Goal: Task Accomplishment & Management: Manage account settings

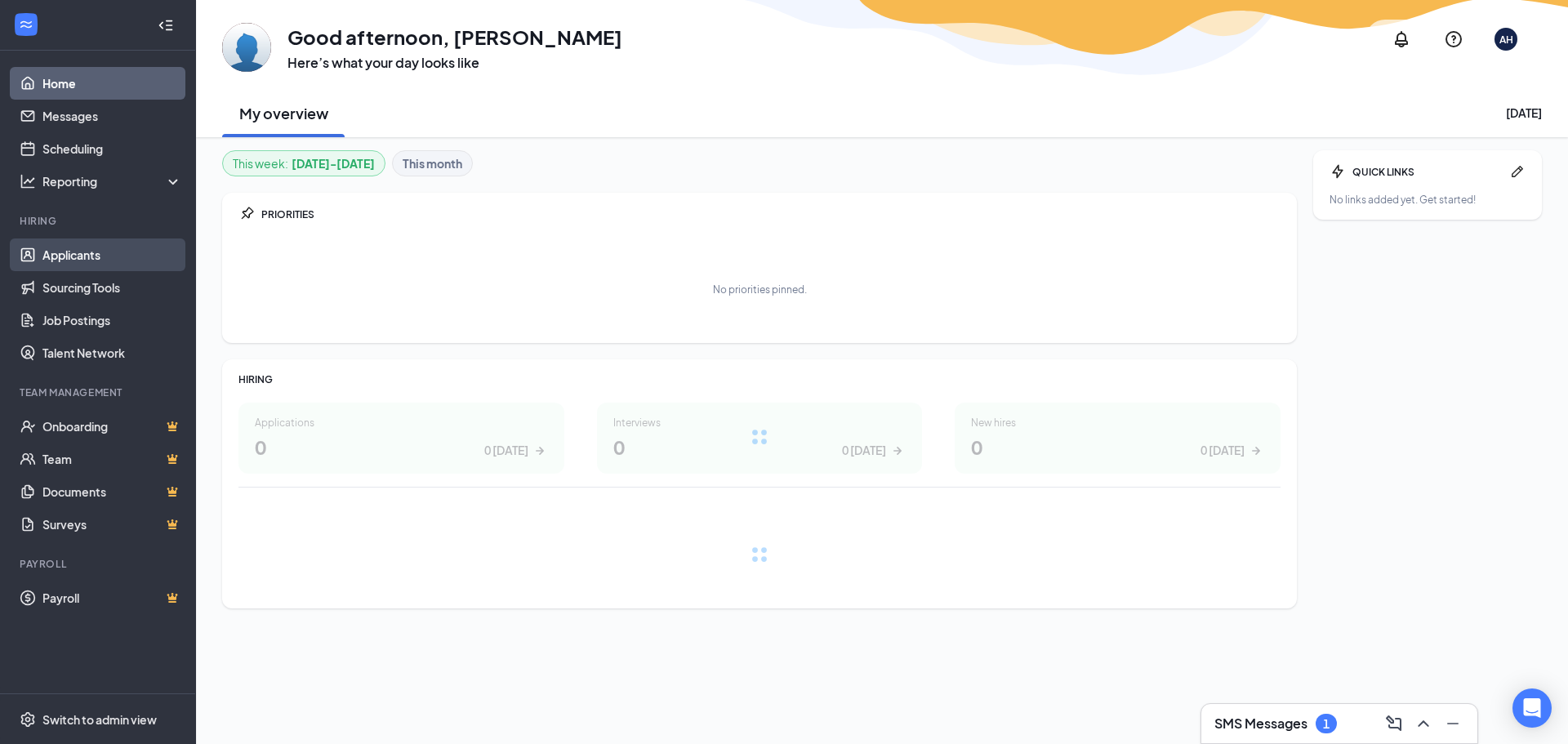
click at [82, 247] on link "Applicants" at bounding box center [111, 254] width 139 height 32
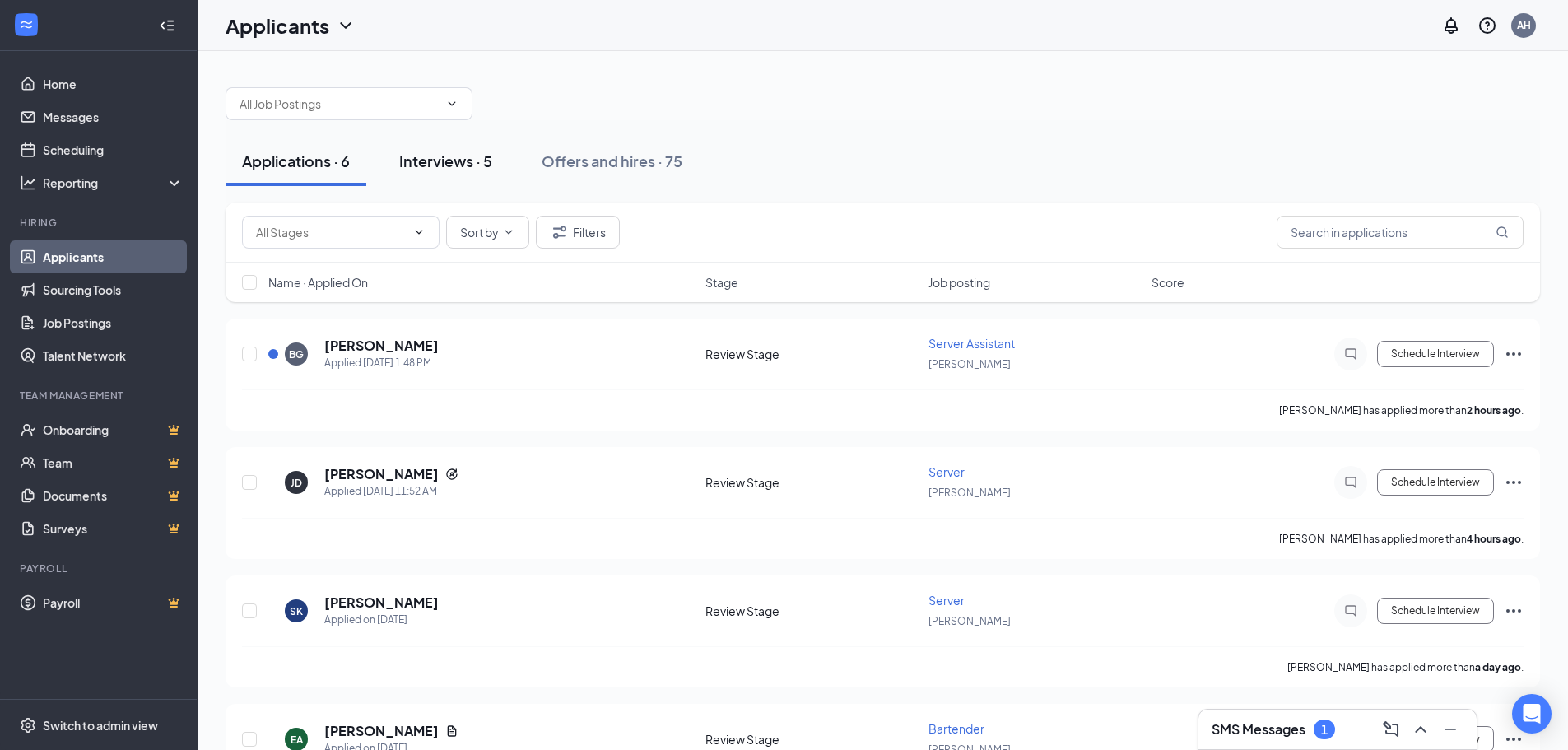
click at [458, 159] on div "Interviews · 5" at bounding box center [445, 161] width 93 height 20
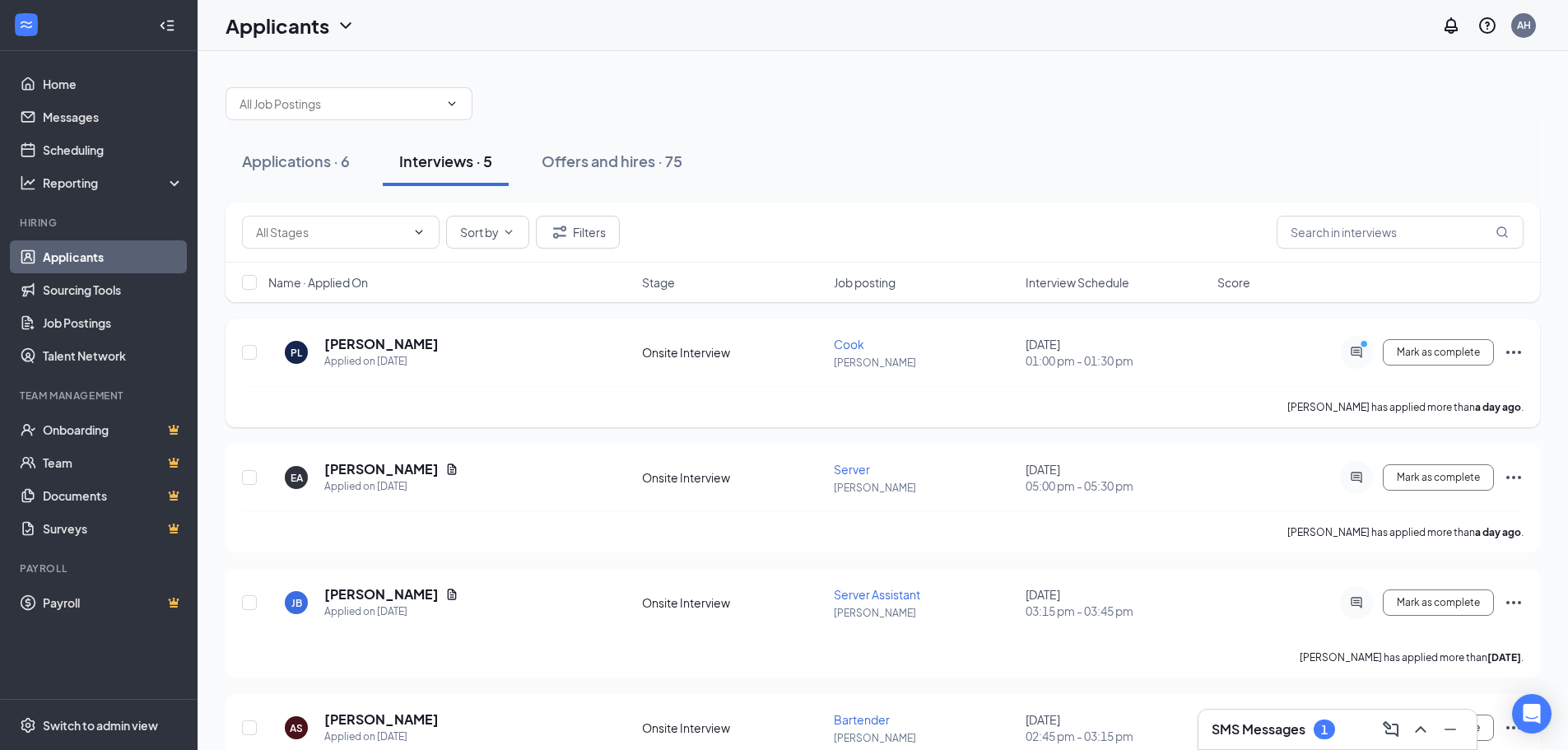
click at [1356, 345] on div at bounding box center [1356, 352] width 33 height 33
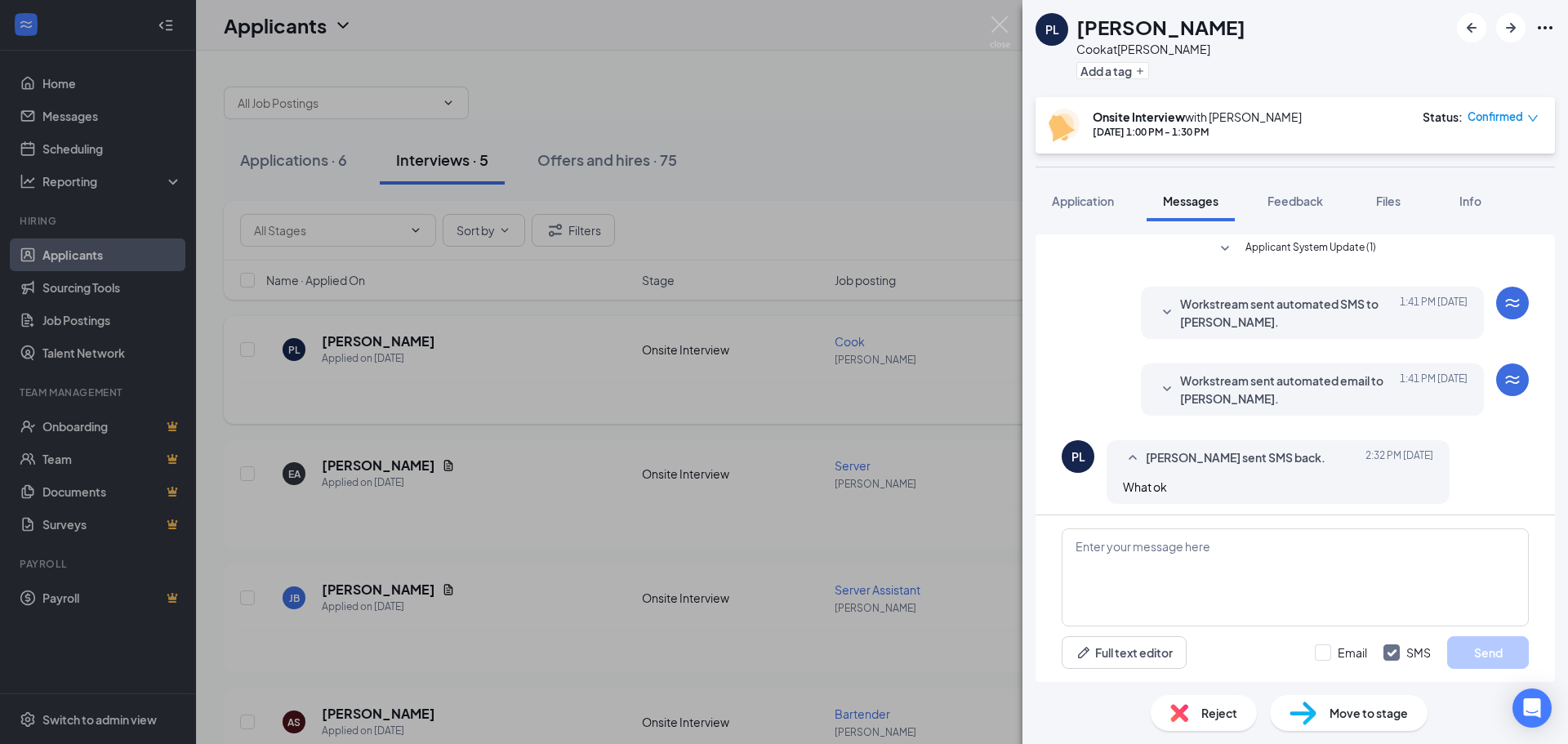
scroll to position [209, 0]
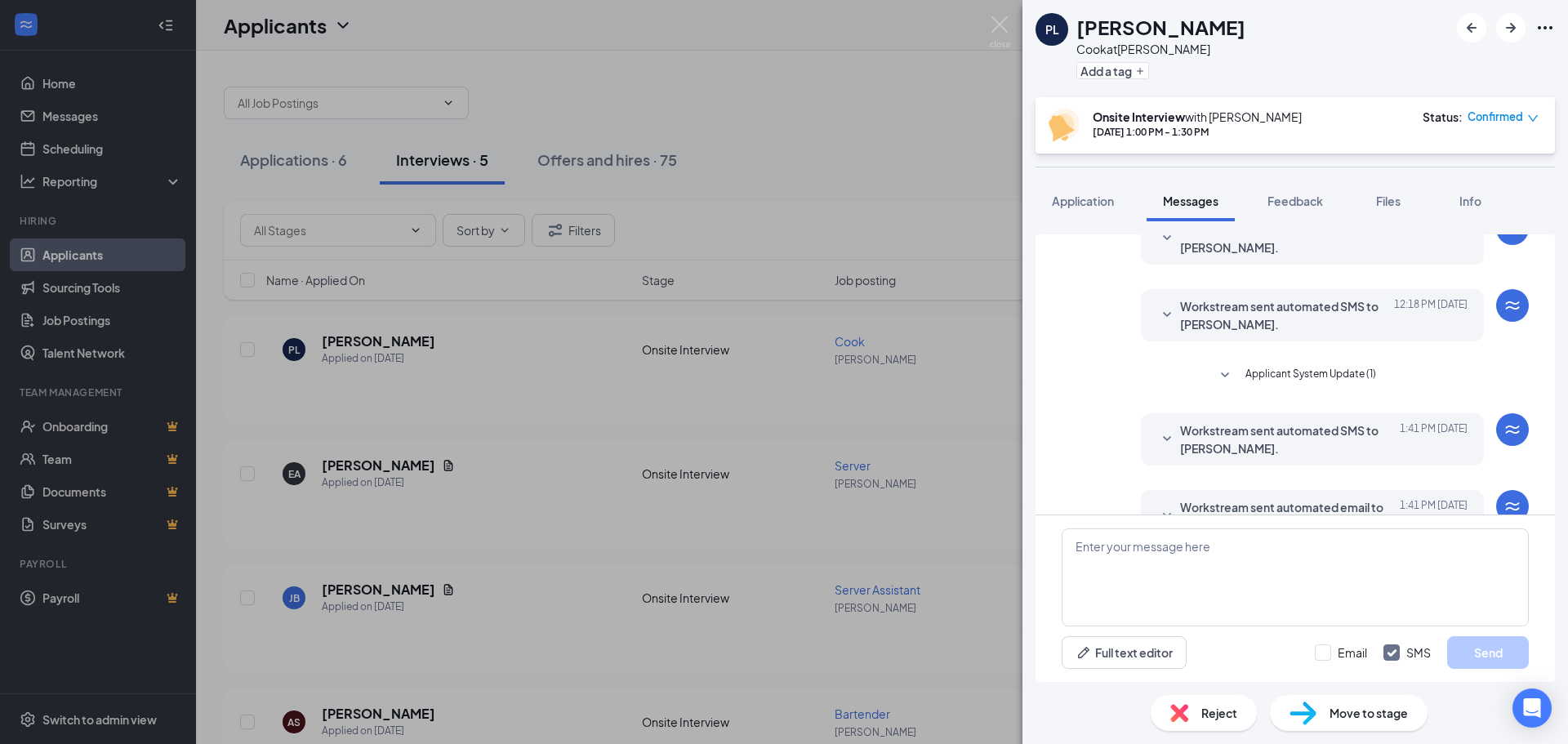
scroll to position [209, 0]
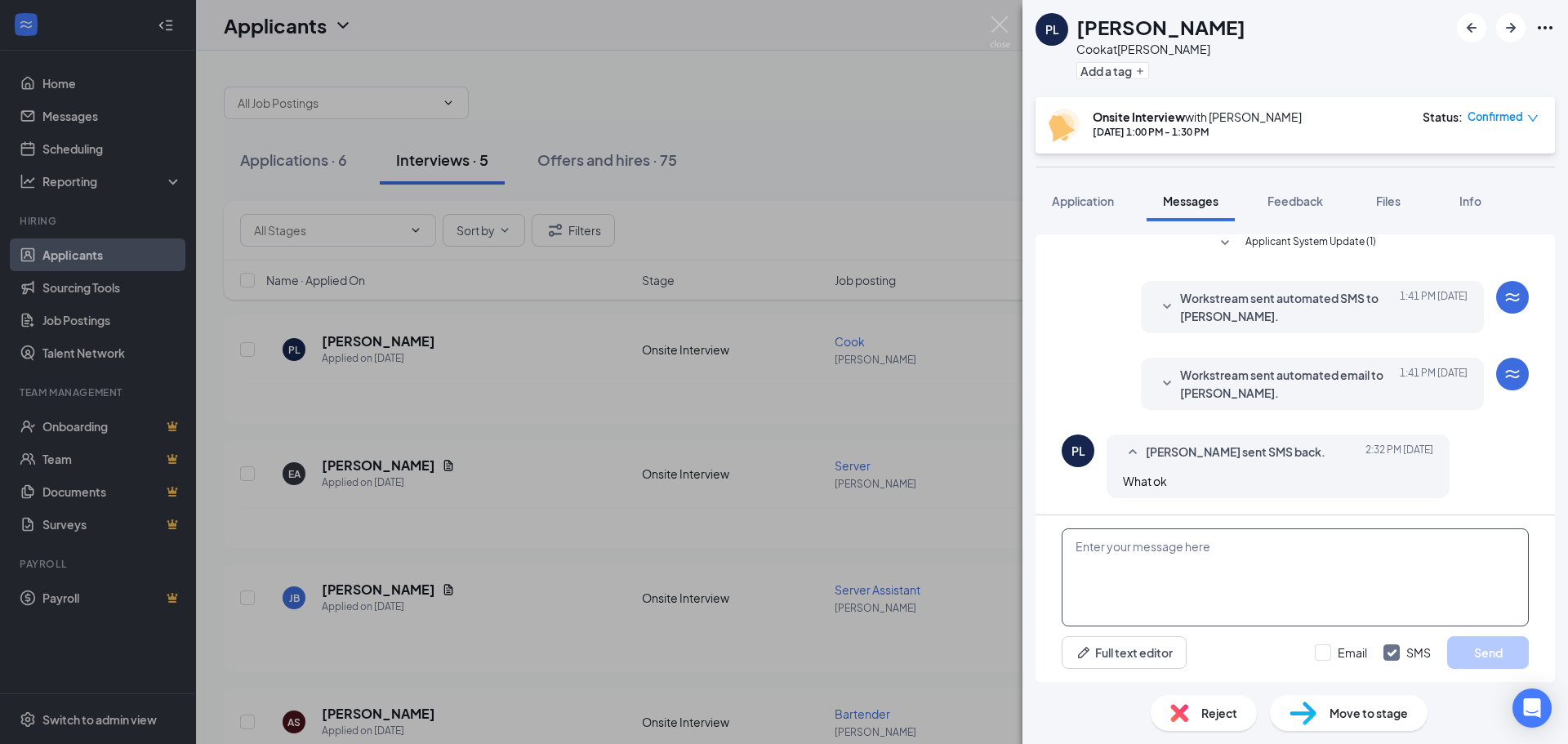
click at [1154, 560] on textarea at bounding box center [1295, 577] width 467 height 98
click at [1157, 379] on icon "SmallChevronDown" at bounding box center [1167, 384] width 19 height 19
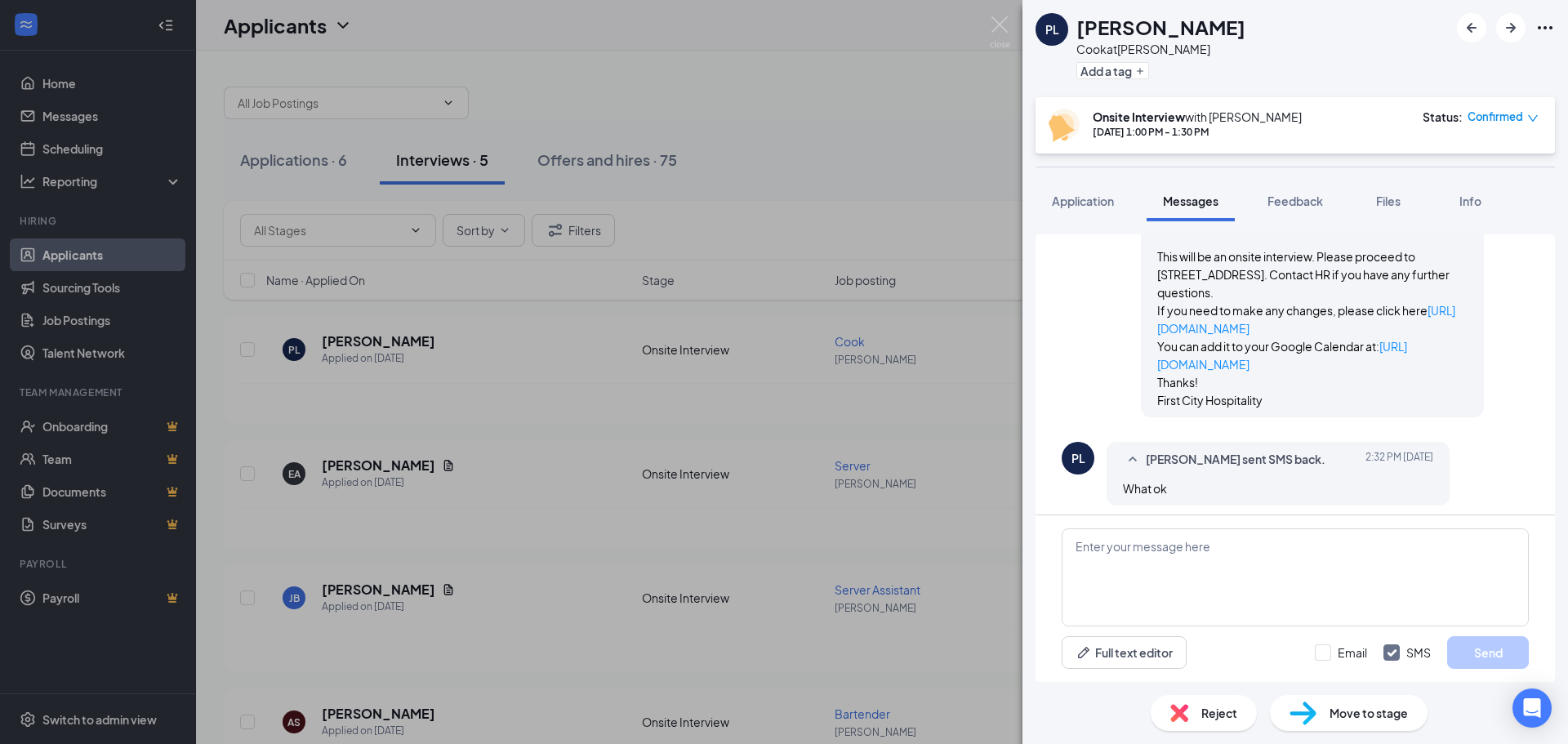
scroll to position [525, 0]
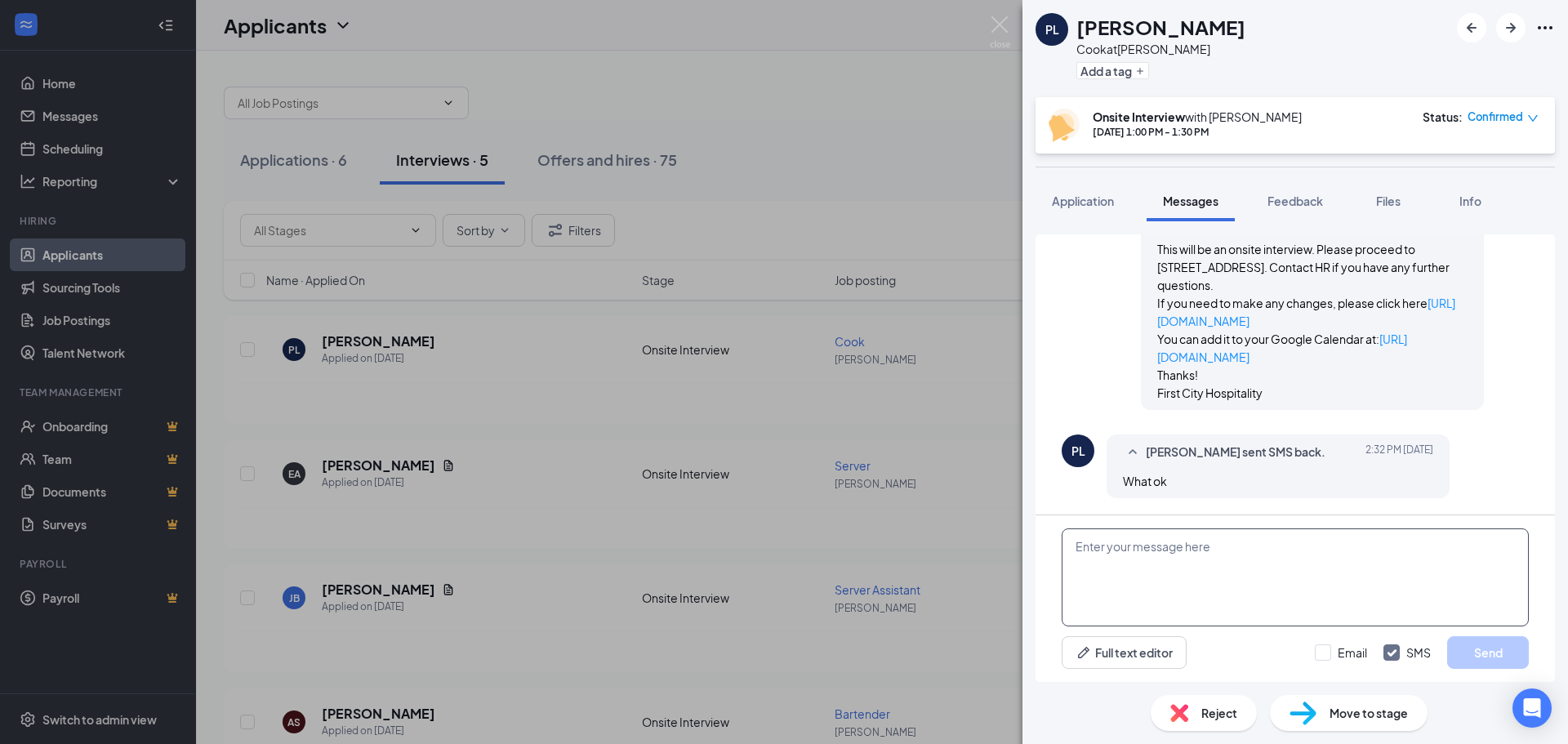
click at [1190, 559] on textarea at bounding box center [1295, 577] width 467 height 98
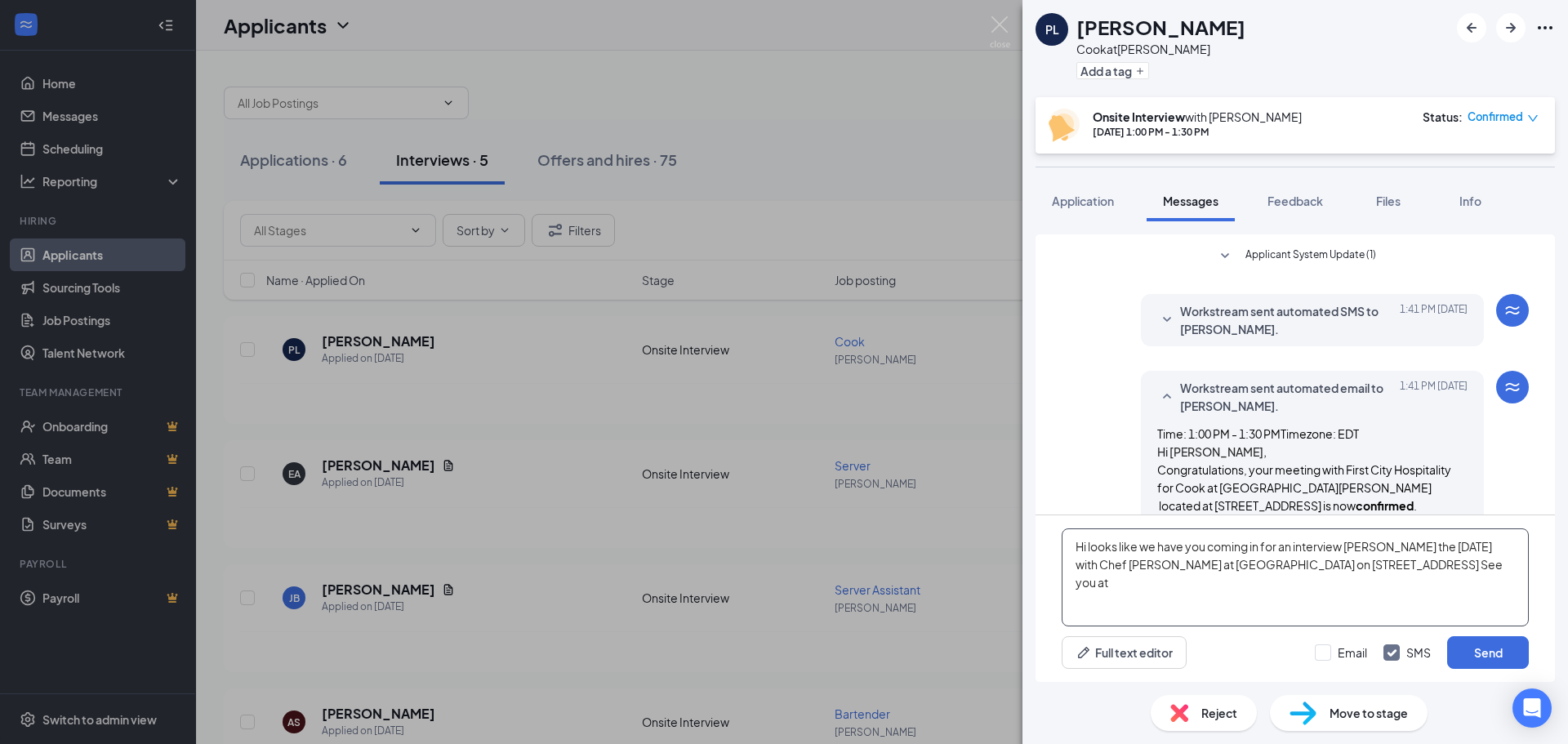
scroll to position [198, 0]
click at [1157, 313] on icon "SmallChevronDown" at bounding box center [1167, 318] width 19 height 19
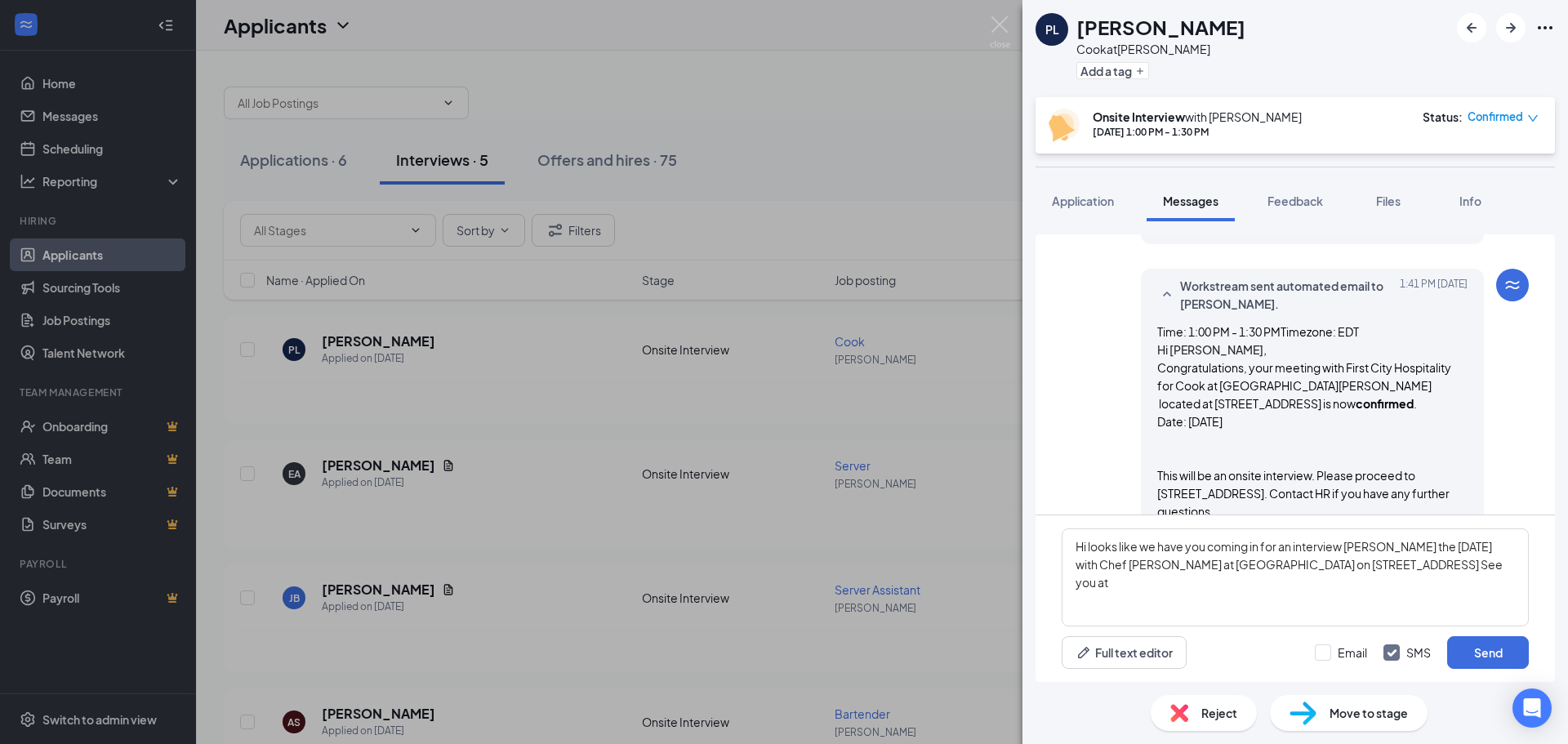
scroll to position [678, 0]
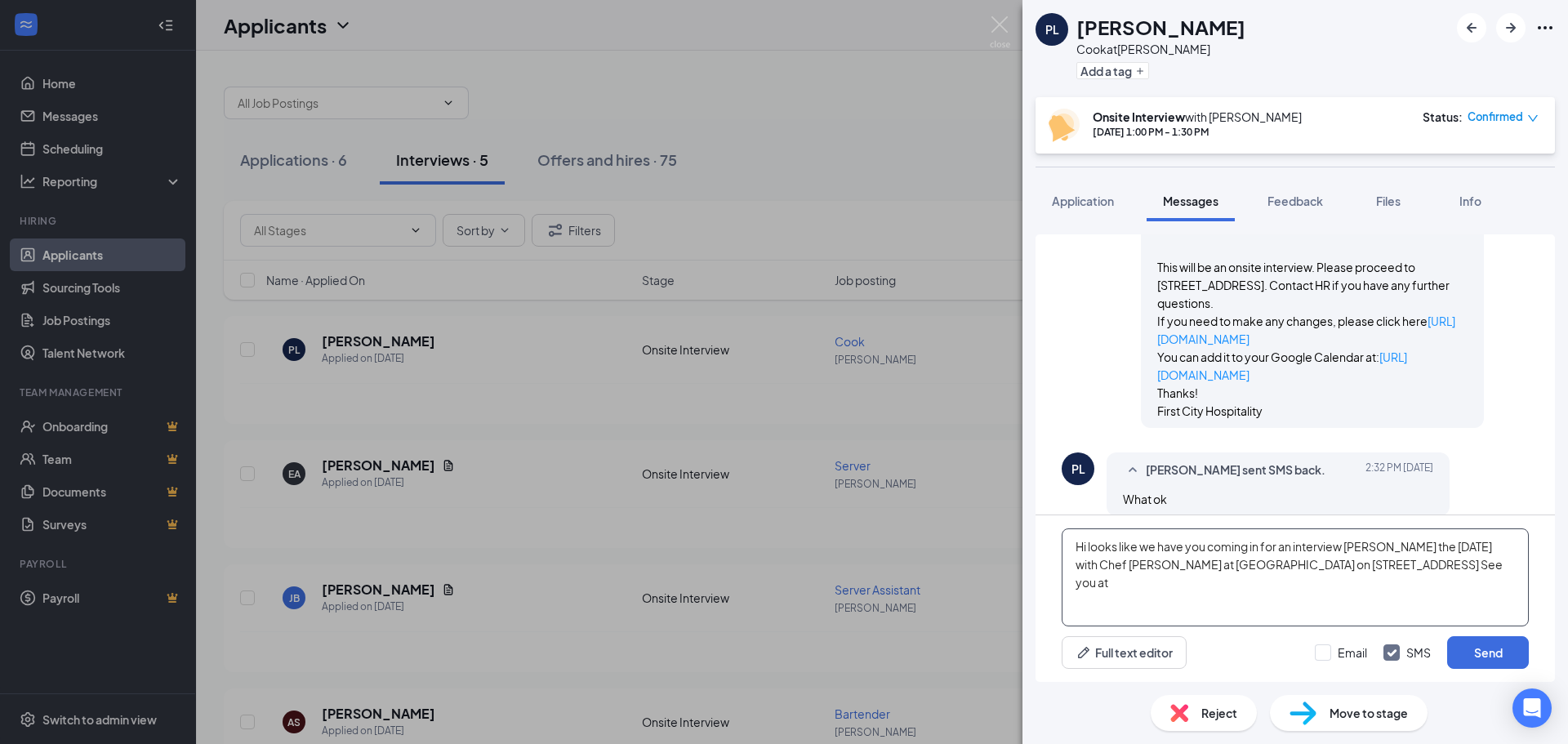
click at [1415, 569] on textarea "Hi looks like we have you coming in for an interview tomorrw the 16th of Octobe…" at bounding box center [1295, 577] width 467 height 98
click at [1371, 546] on textarea "Hi looks like we have you coming in for an interview tomorrw the 16th of Octobe…" at bounding box center [1295, 577] width 467 height 98
type textarea "Hi looks like we have you coming in for an interview tomorrow the 16th of Octob…"
click at [1480, 644] on button "Send" at bounding box center [1487, 652] width 82 height 32
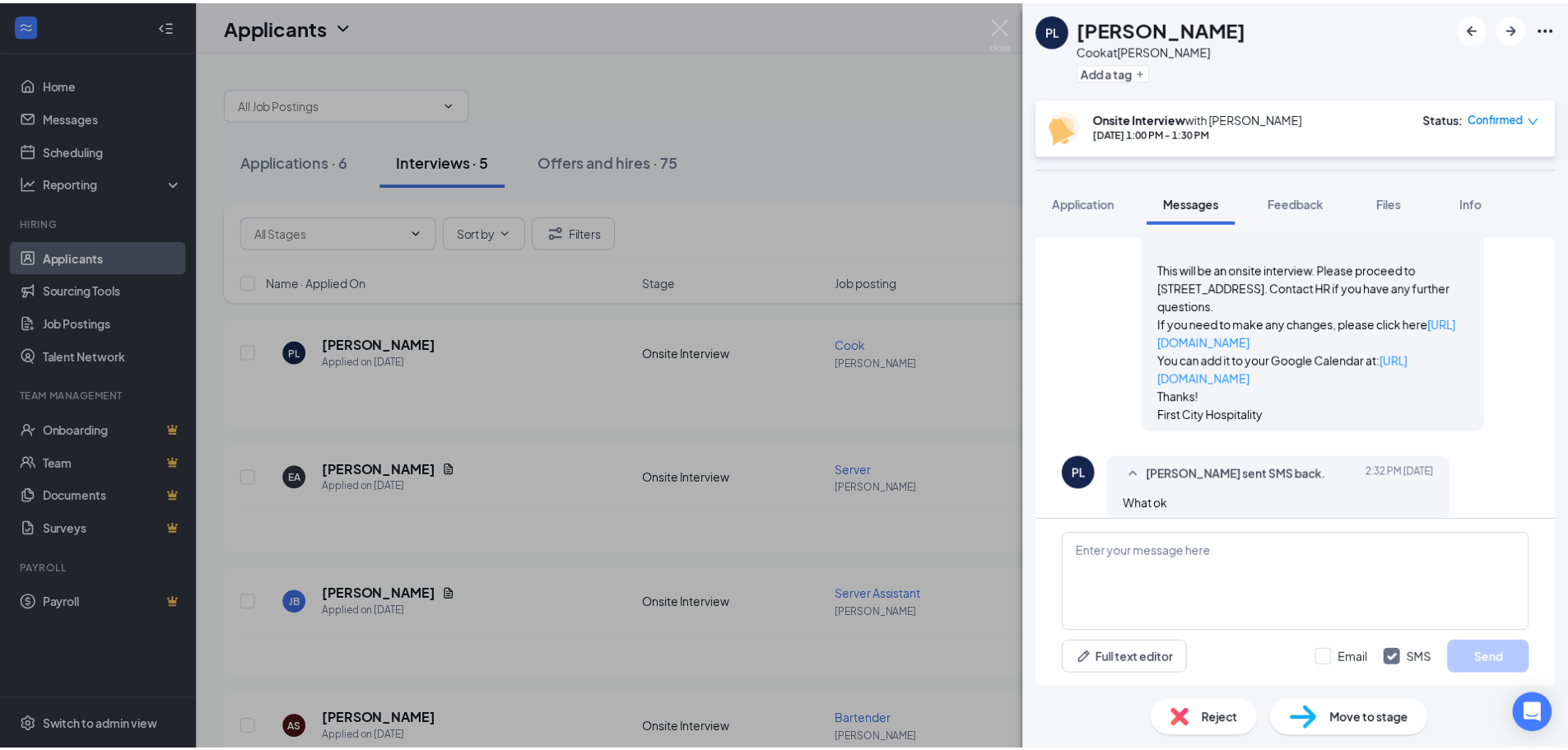
scroll to position [826, 0]
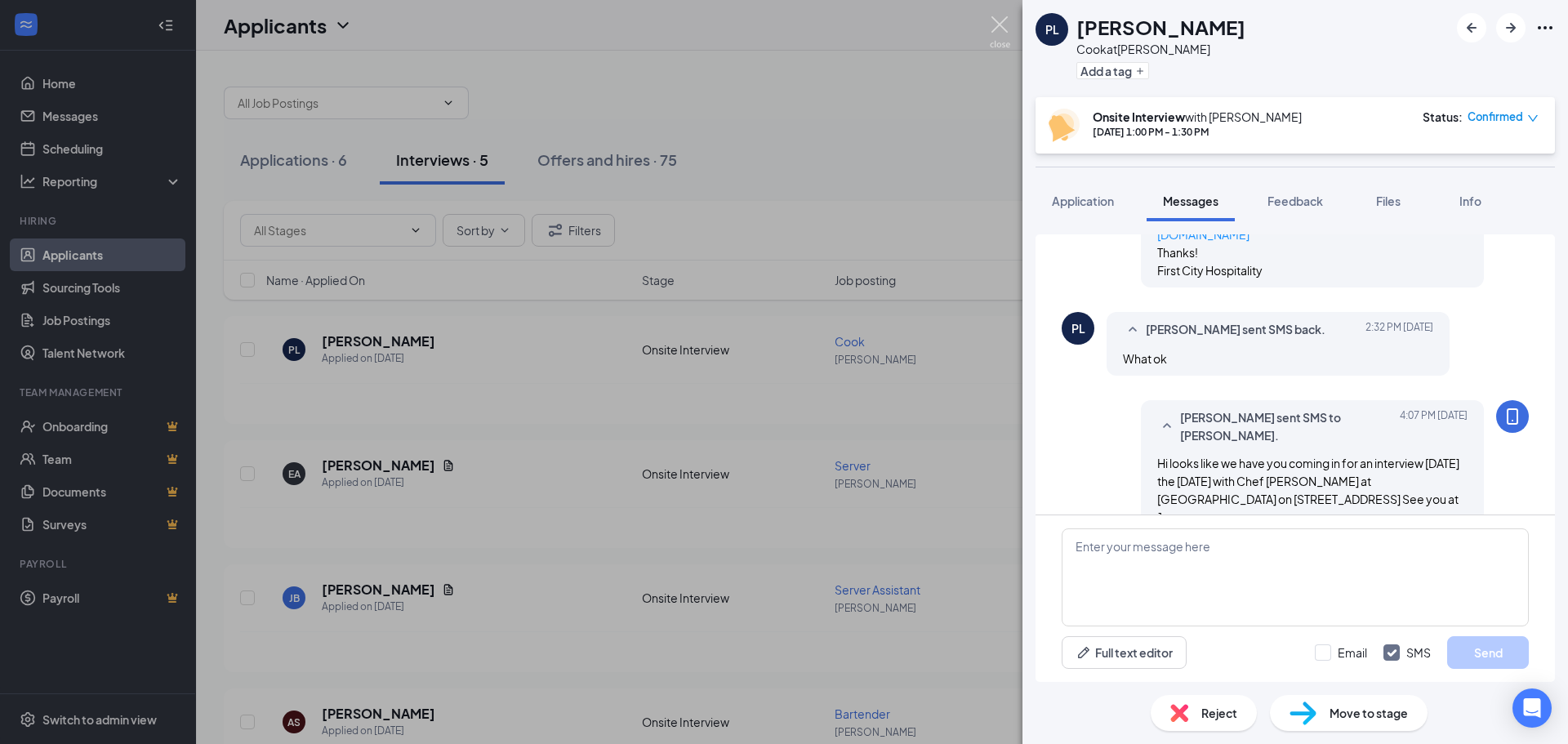
click at [997, 26] on img at bounding box center [999, 32] width 20 height 32
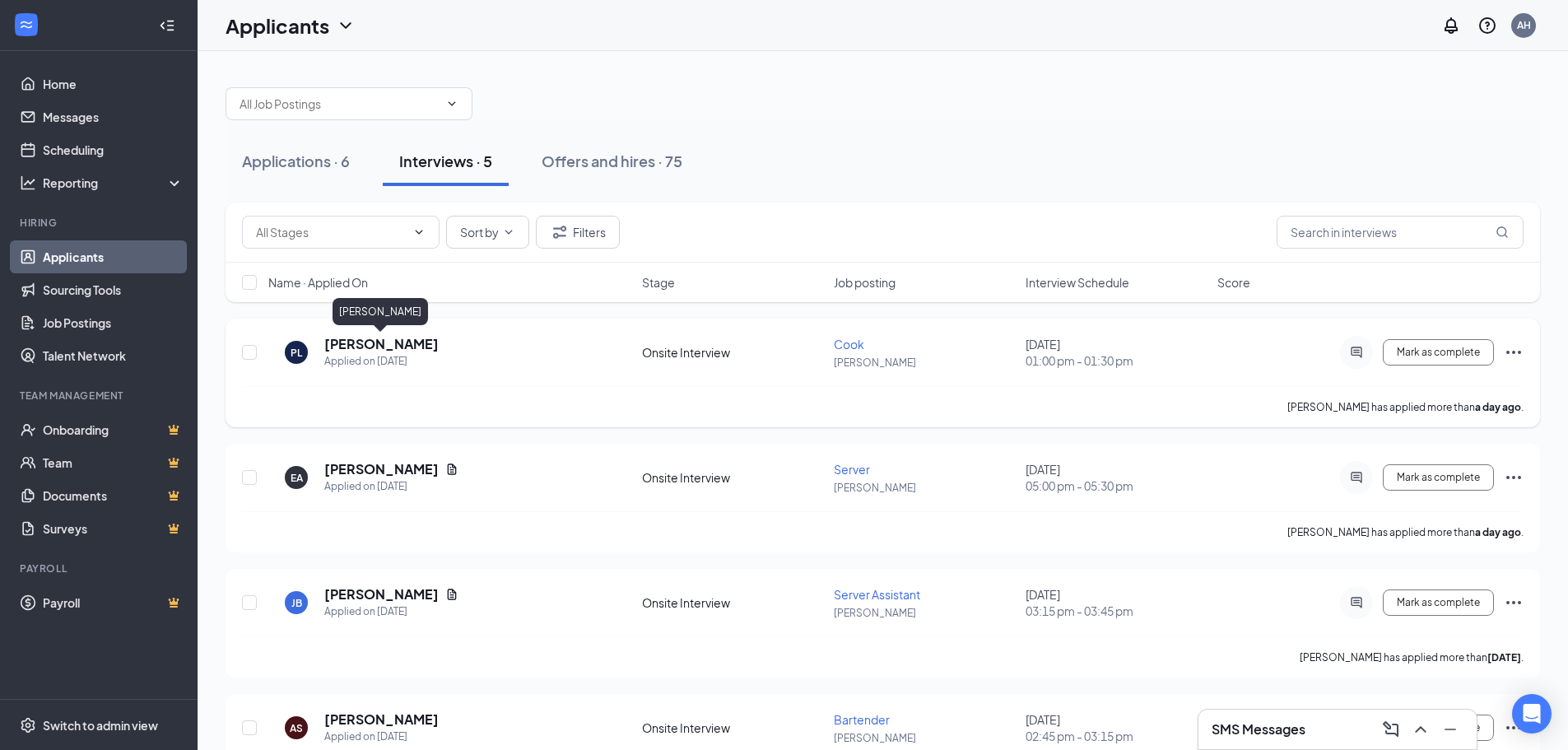
click at [401, 338] on h5 "Phillip Lackerson" at bounding box center [382, 344] width 115 height 19
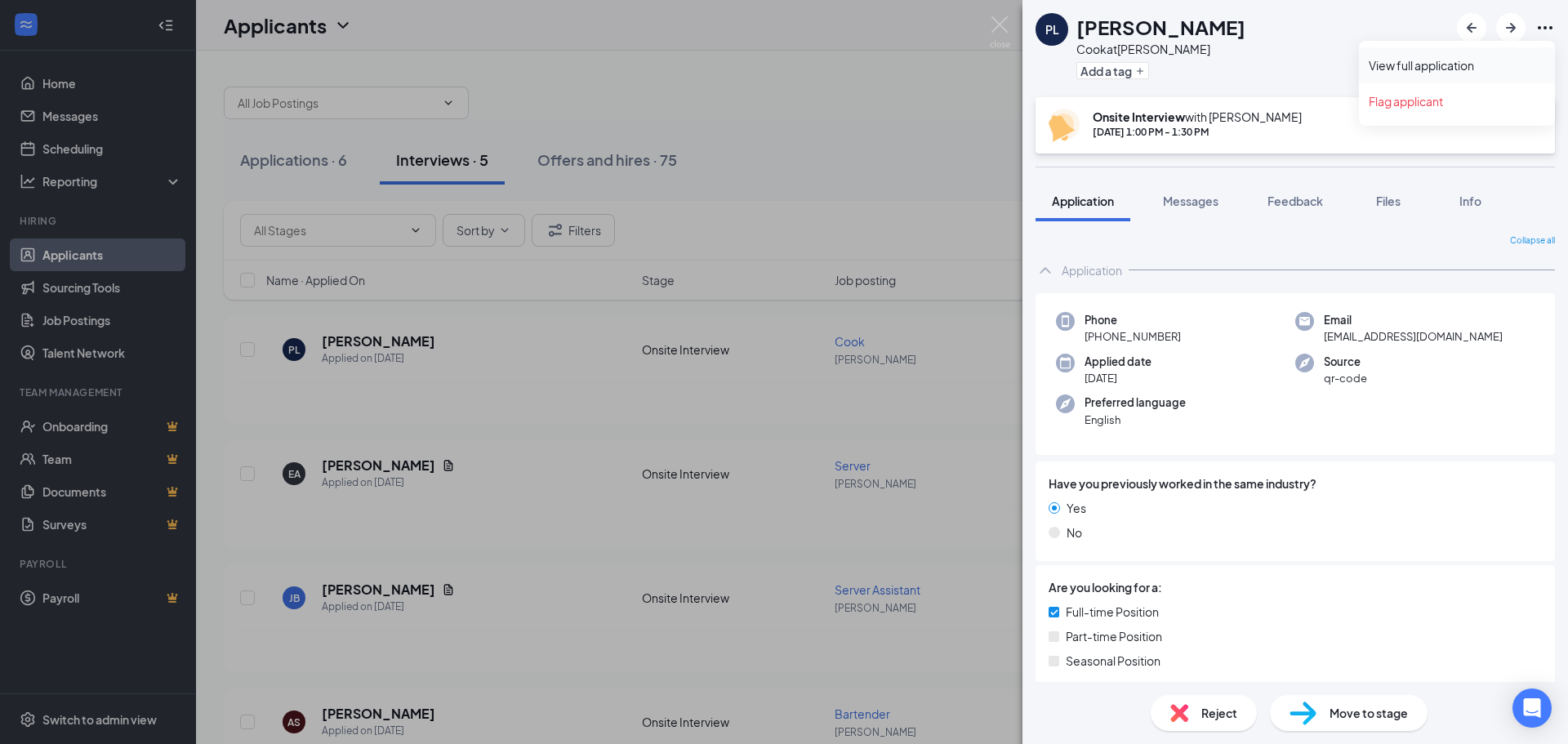
click at [1462, 64] on link "View full application" at bounding box center [1457, 65] width 176 height 17
click at [998, 19] on img at bounding box center [999, 32] width 20 height 32
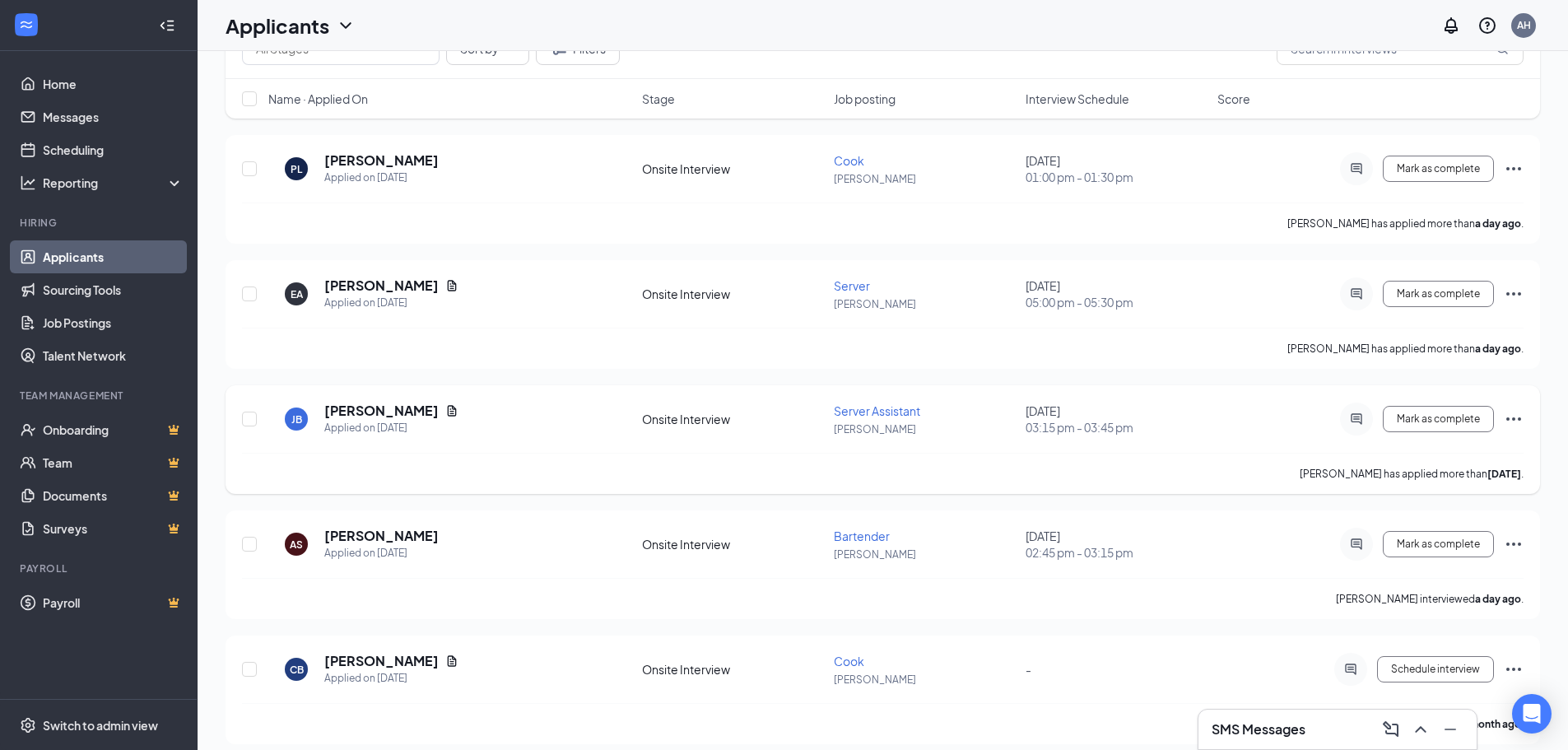
scroll to position [198, 0]
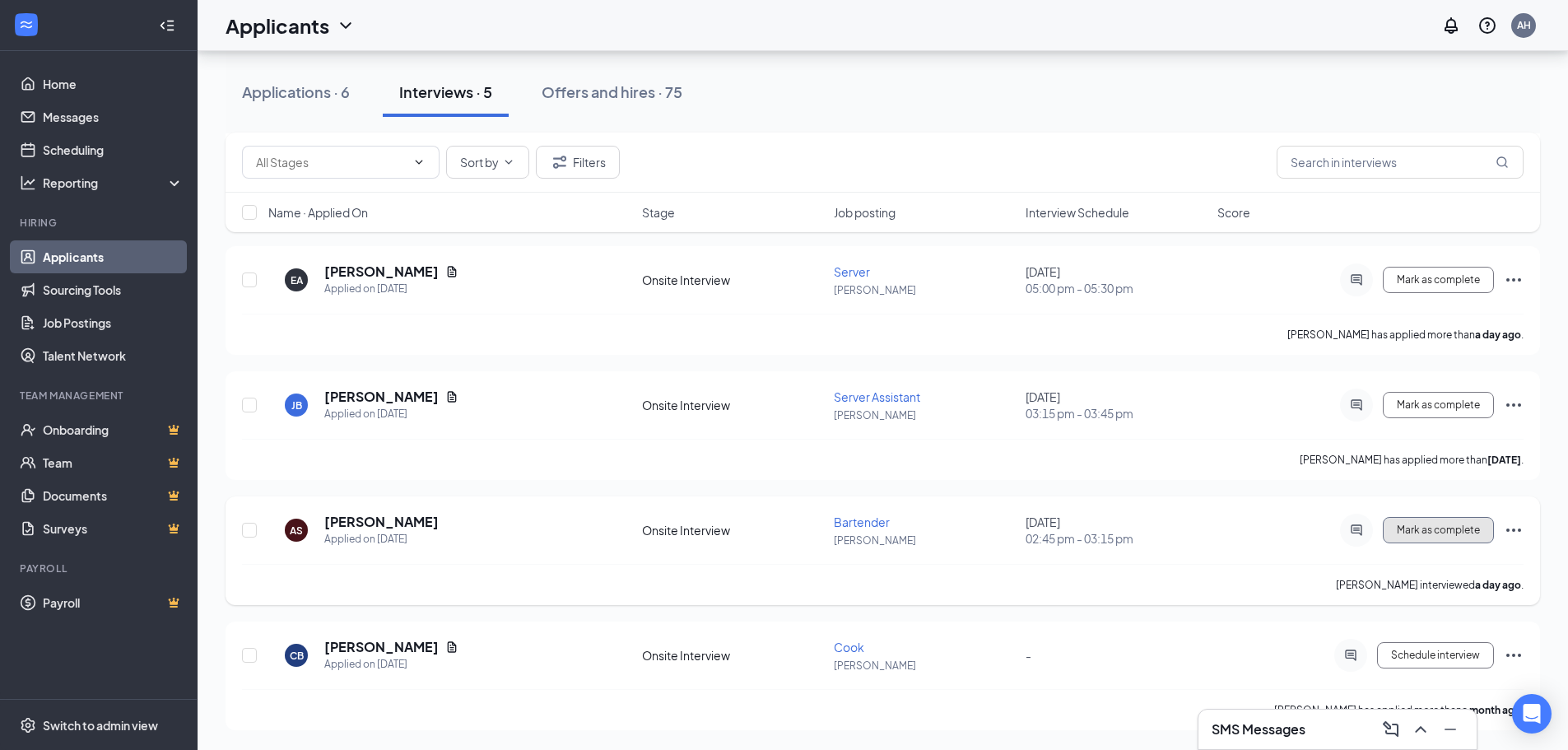
click at [1458, 527] on span "Mark as complete" at bounding box center [1438, 530] width 83 height 11
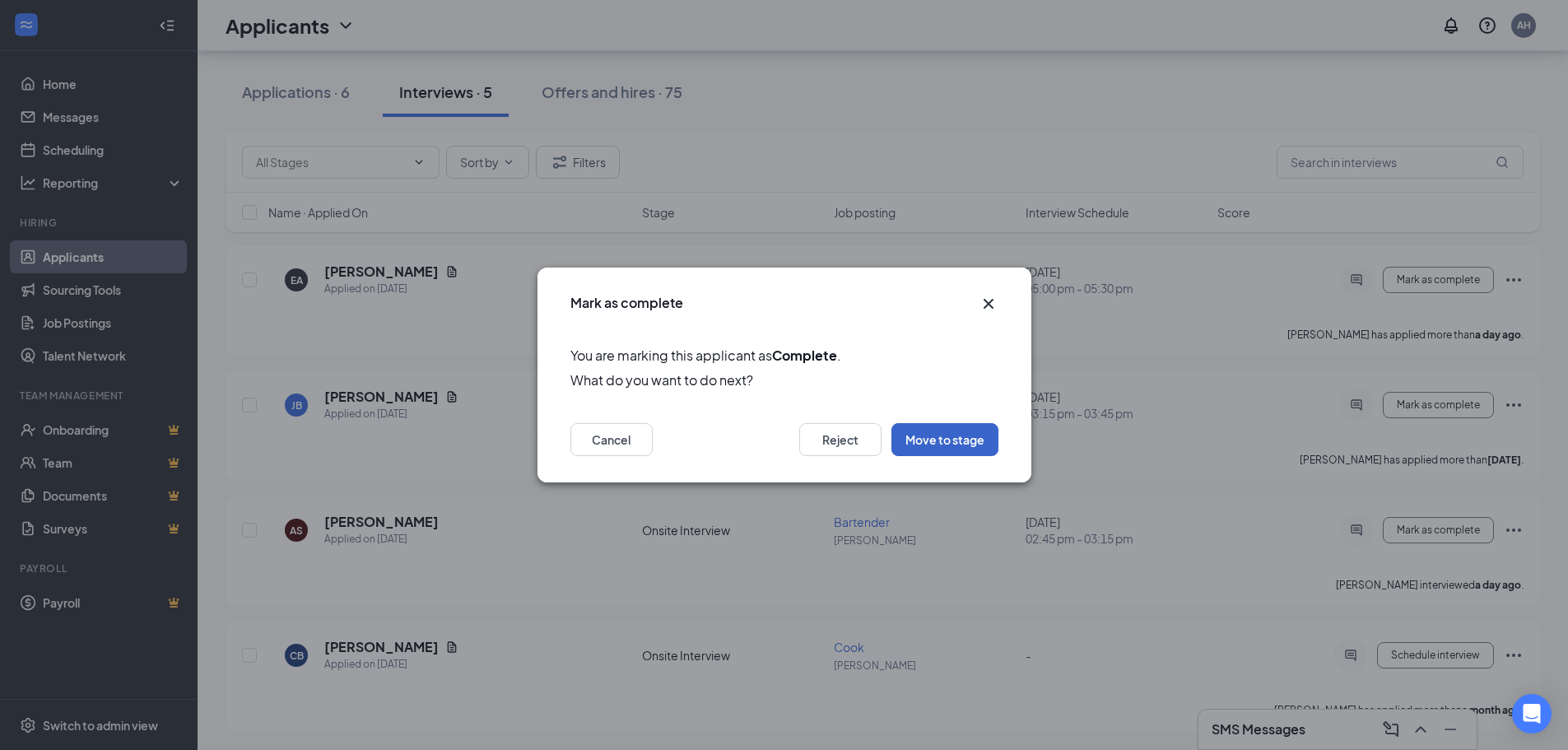
click at [928, 436] on button "Move to stage" at bounding box center [944, 439] width 107 height 33
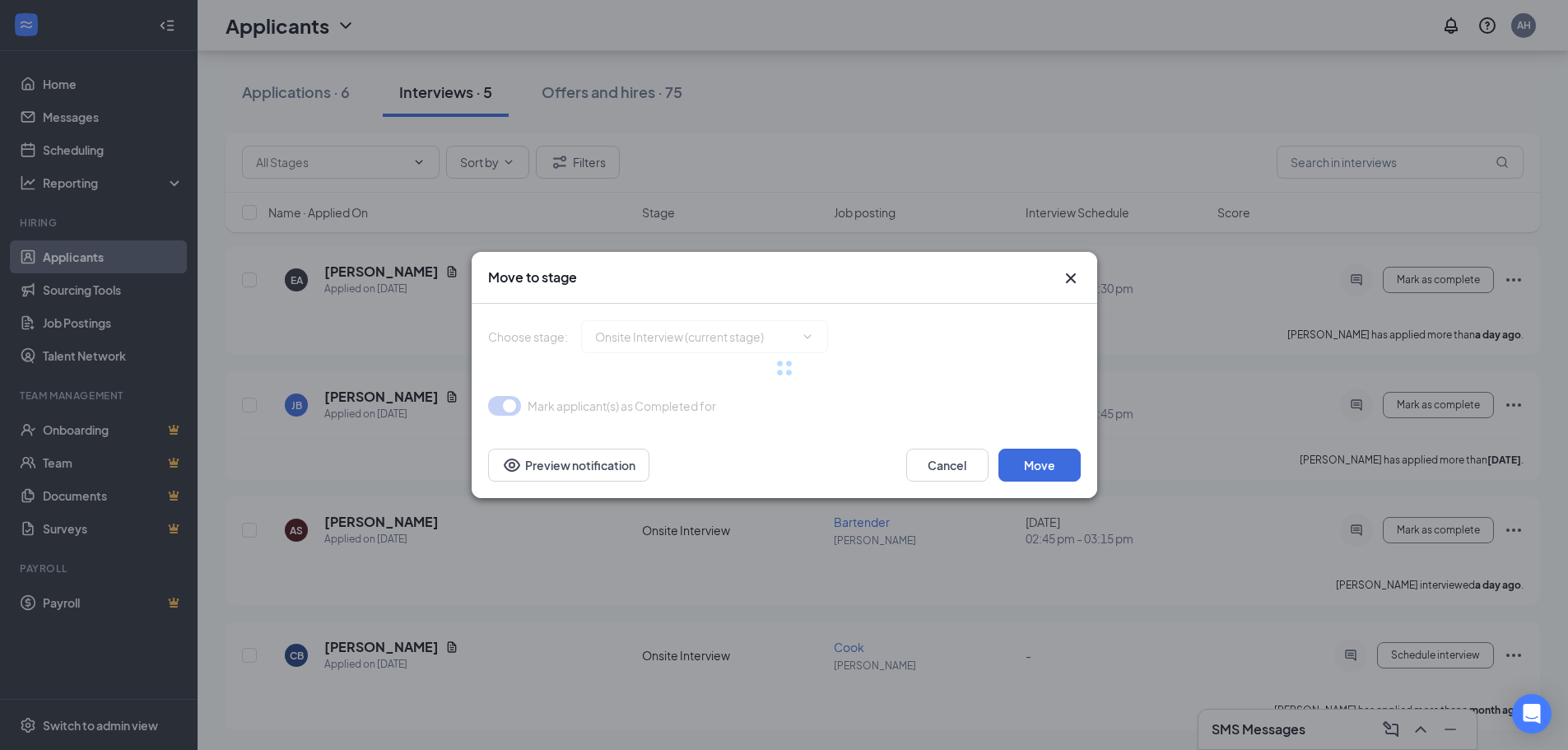
type input "Hiring Complete (final stage)"
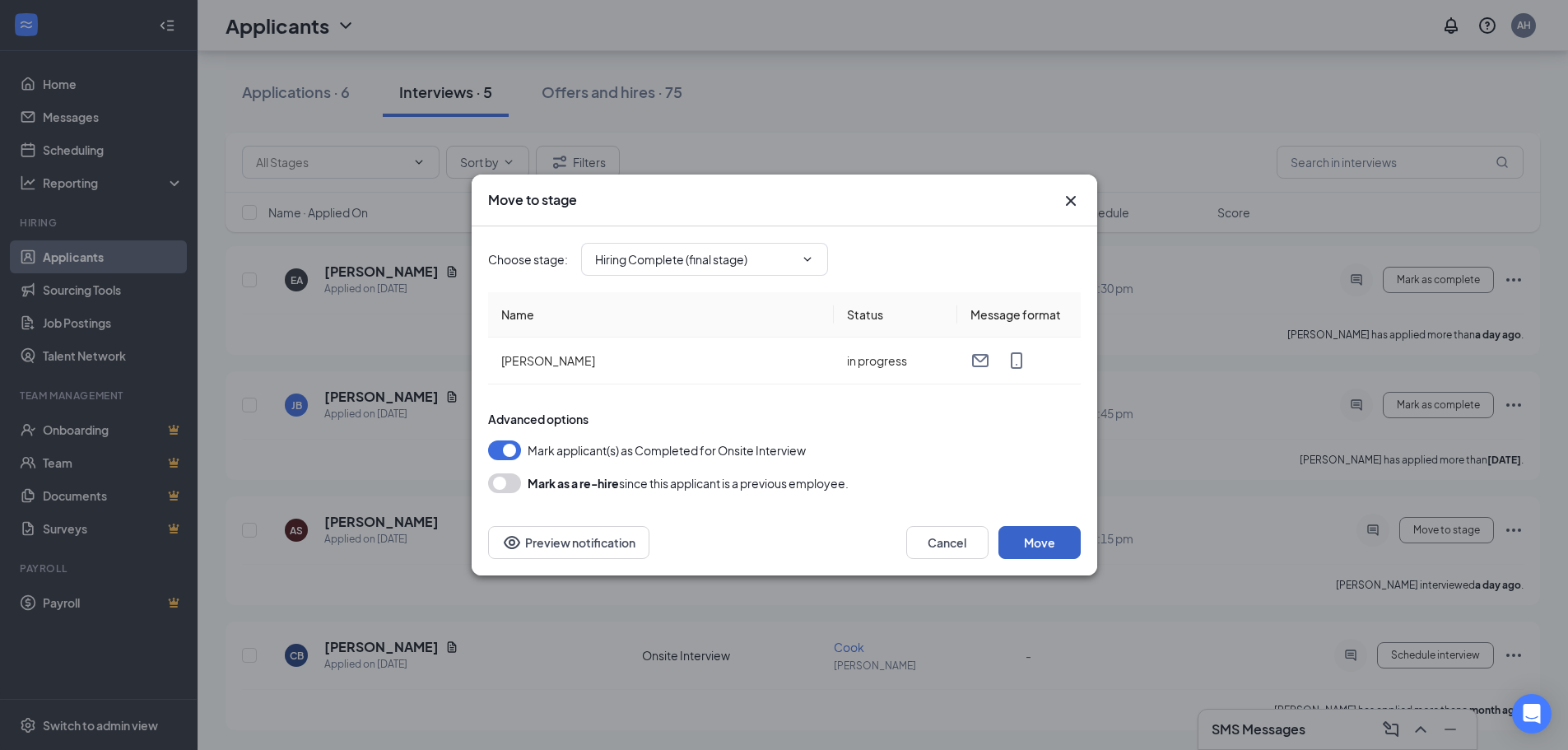
click at [1058, 538] on button "Move" at bounding box center [1039, 542] width 82 height 33
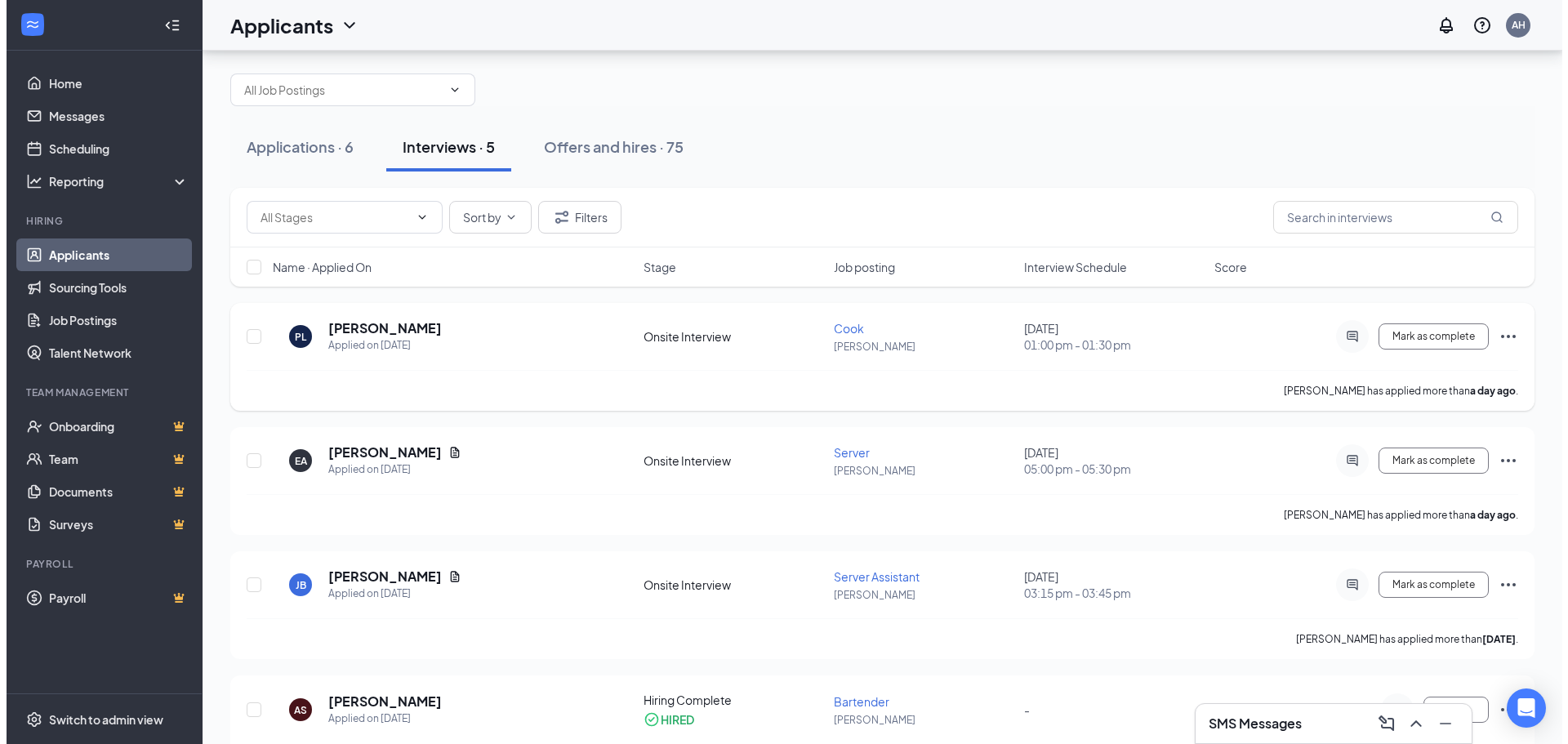
scroll to position [0, 0]
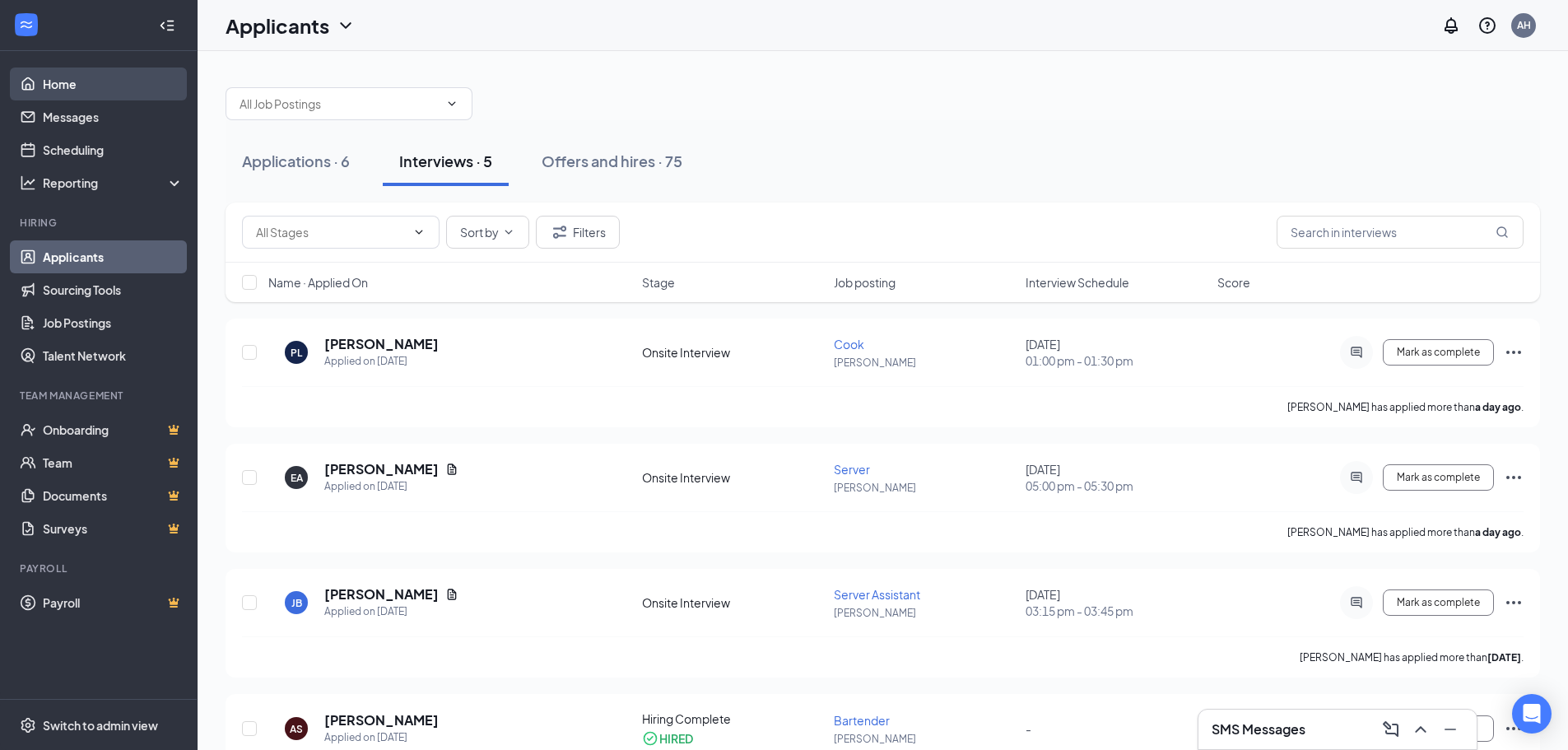
click at [72, 87] on link "Home" at bounding box center [112, 83] width 140 height 33
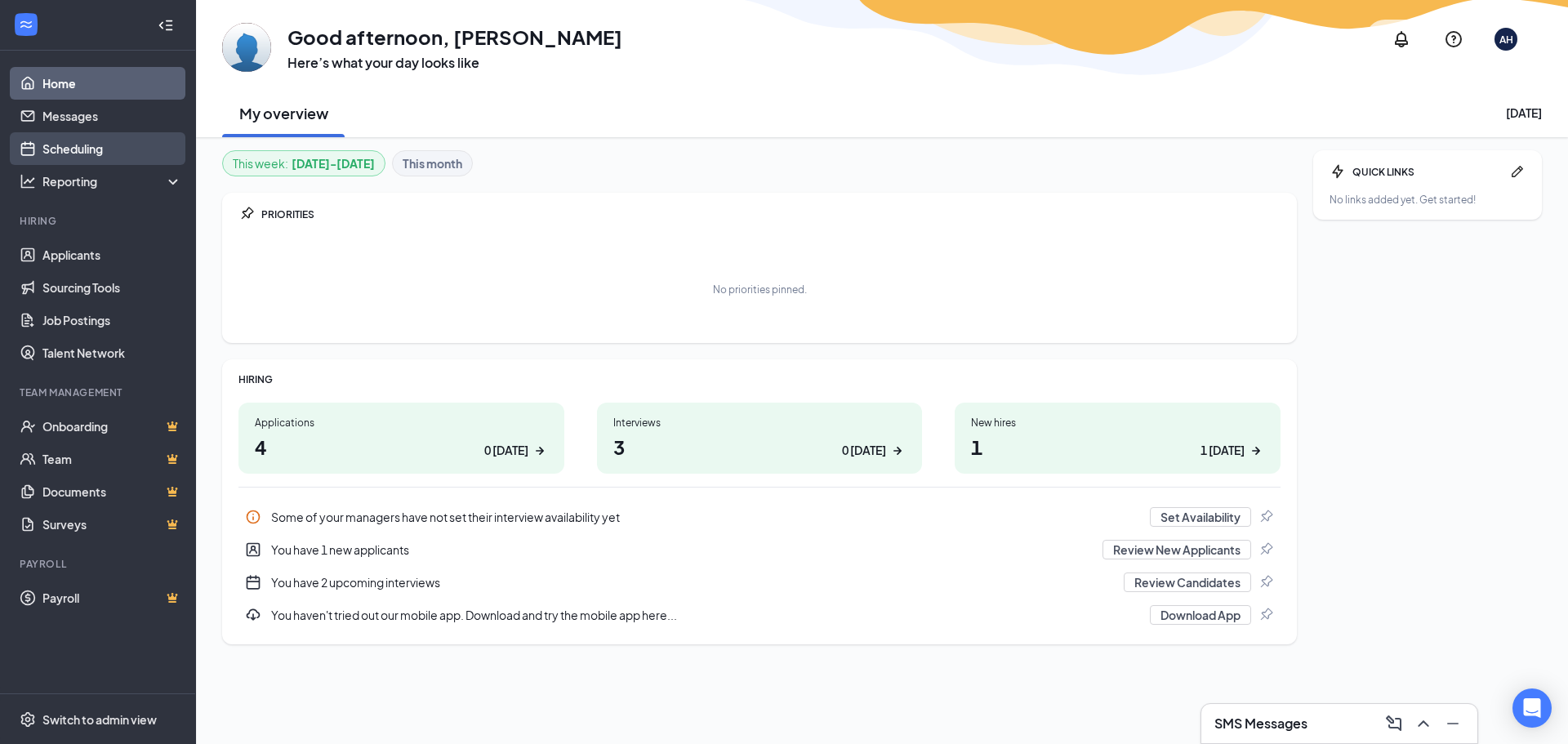
click at [102, 151] on link "Scheduling" at bounding box center [111, 148] width 139 height 32
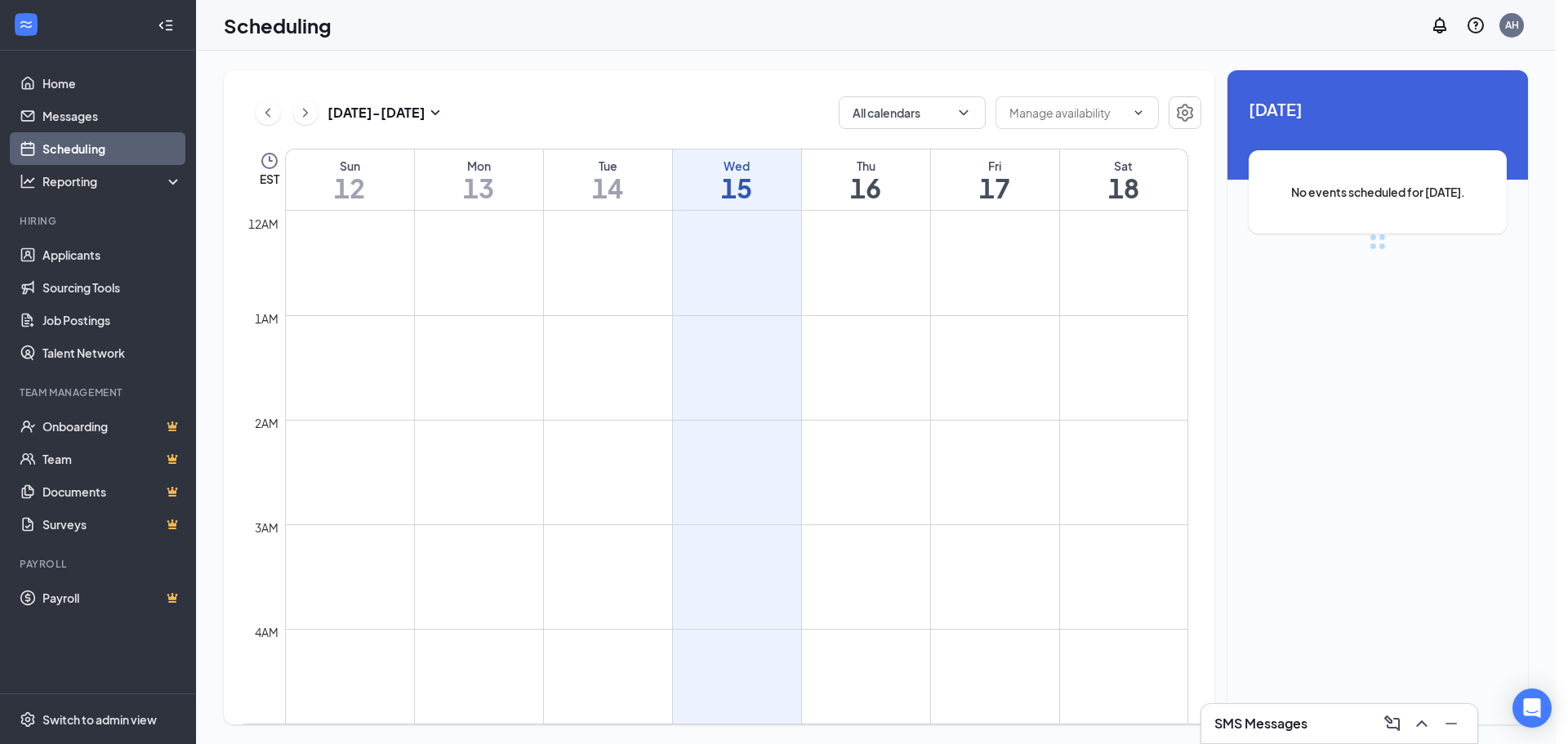
scroll to position [803, 0]
click at [87, 117] on link "Messages" at bounding box center [111, 116] width 139 height 32
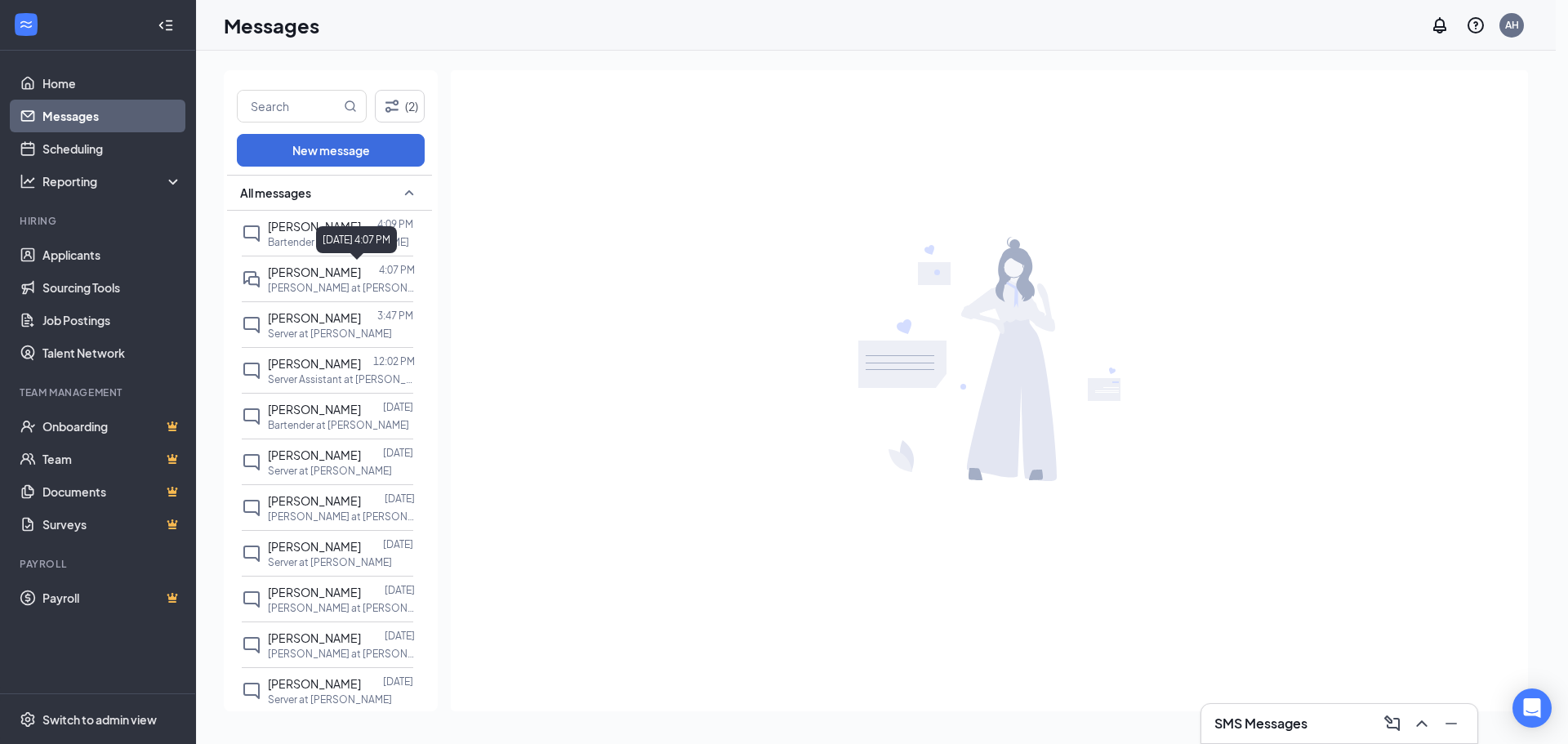
click at [328, 244] on div "October 15, 2025 4:07 PM" at bounding box center [357, 239] width 81 height 27
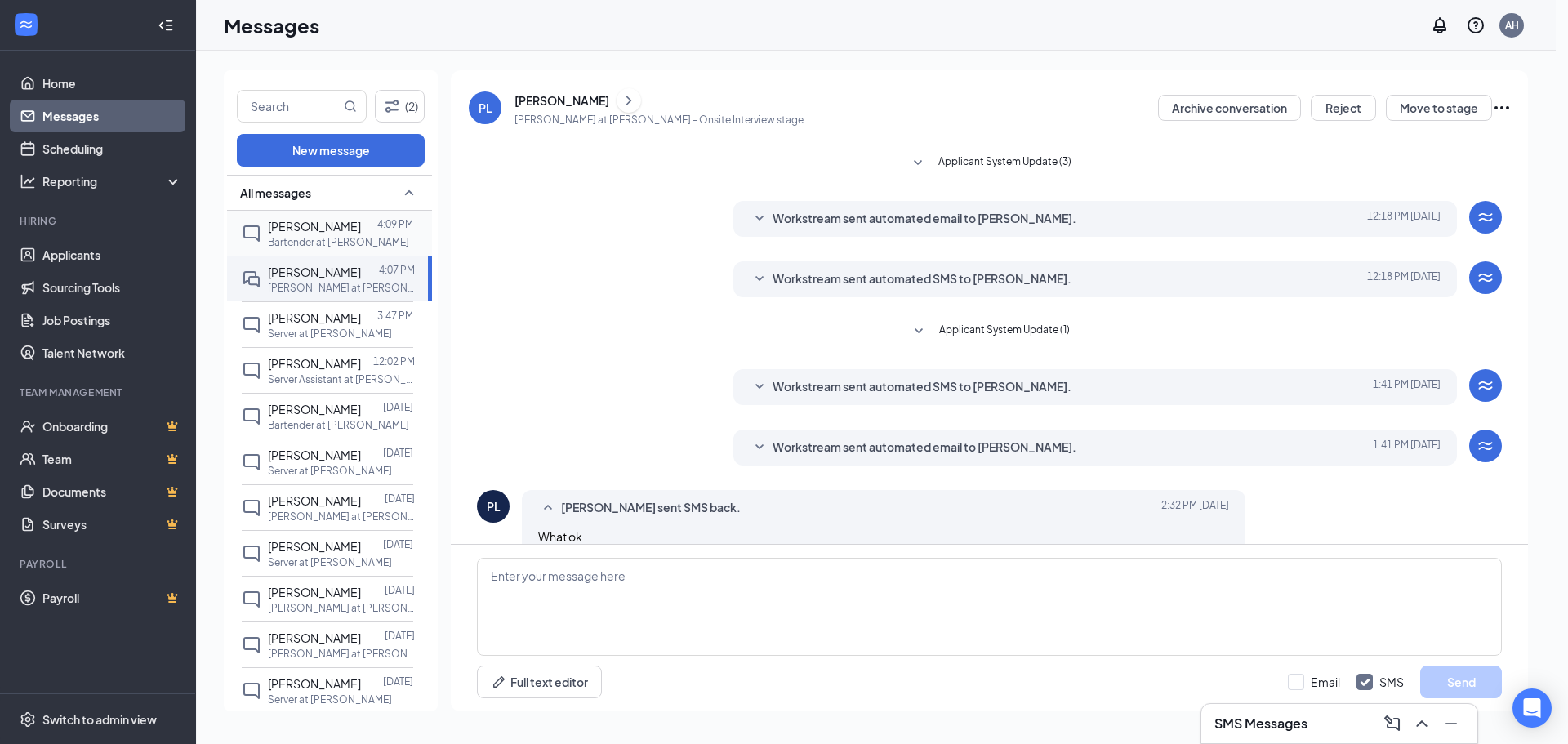
scroll to position [118, 0]
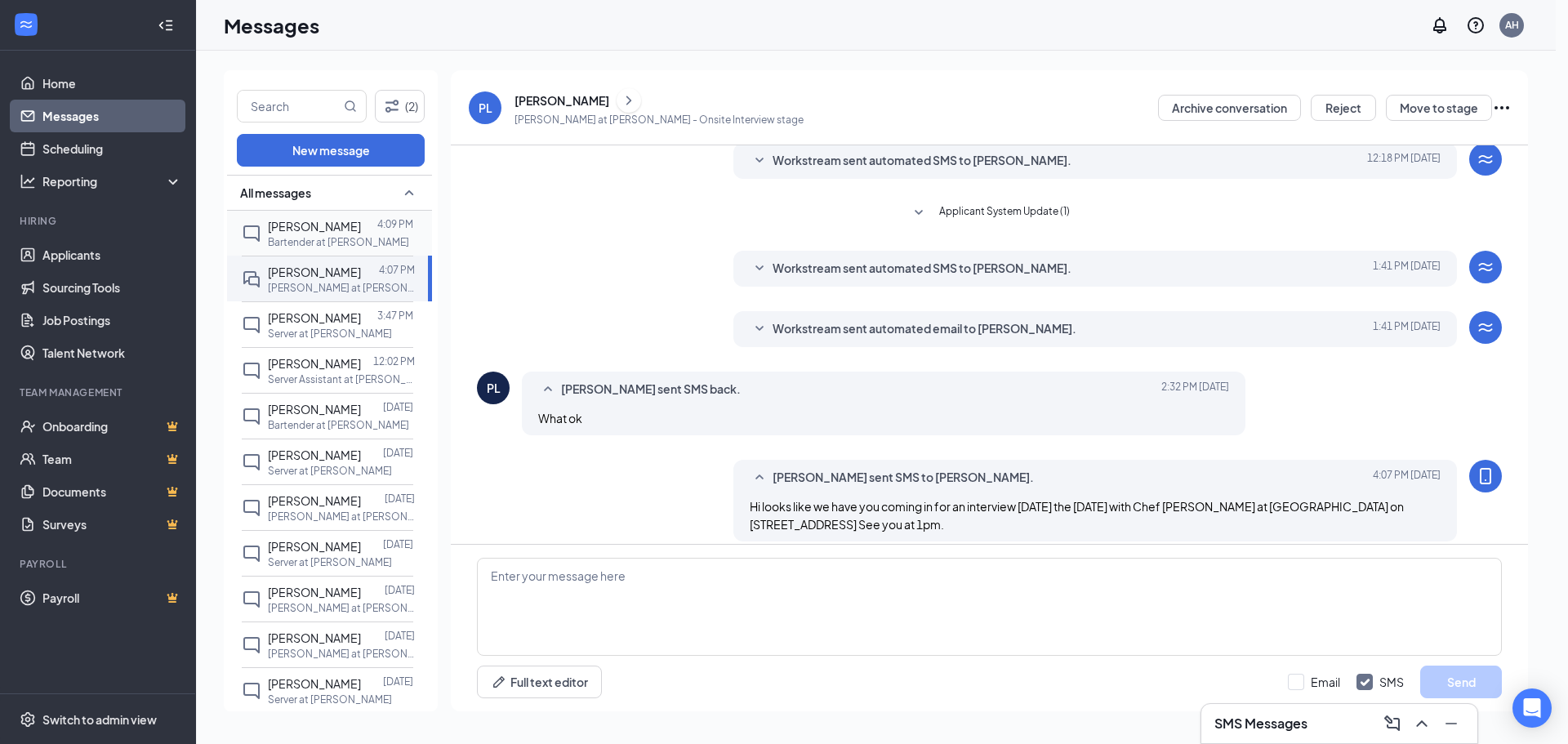
click at [284, 233] on span "Amya Sanders" at bounding box center [315, 226] width 93 height 15
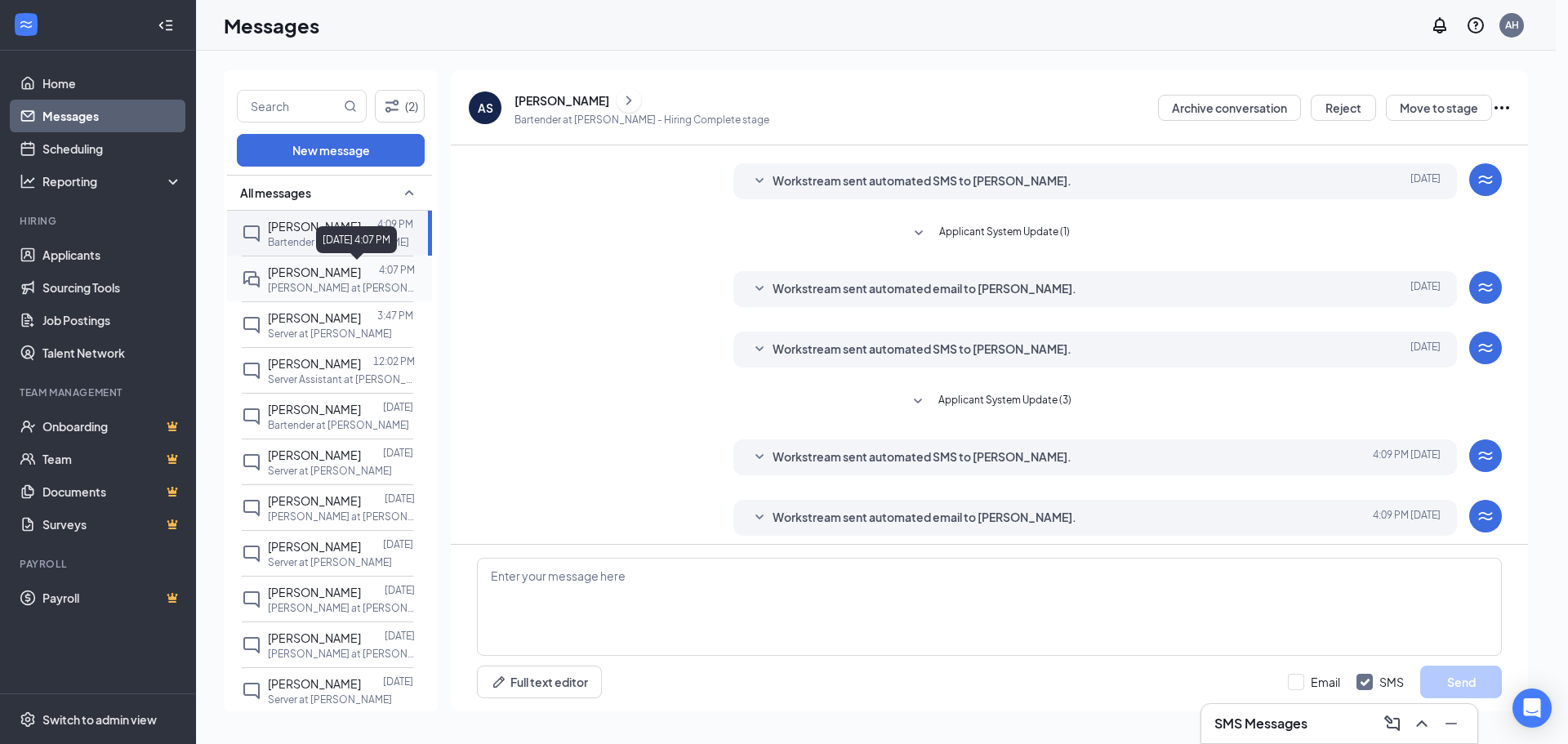
scroll to position [111, 0]
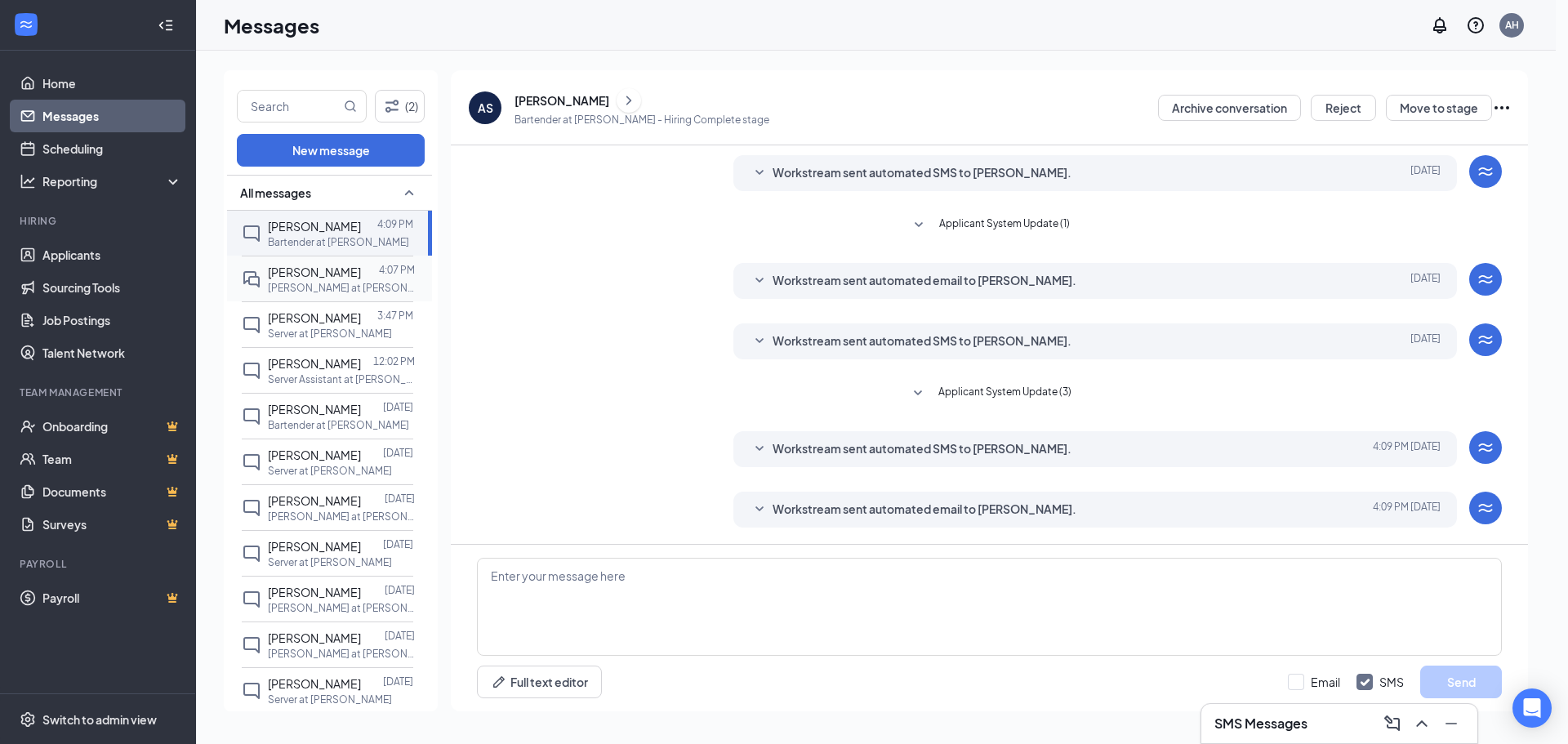
click at [302, 279] on span "Phillip Lackerson" at bounding box center [315, 272] width 93 height 15
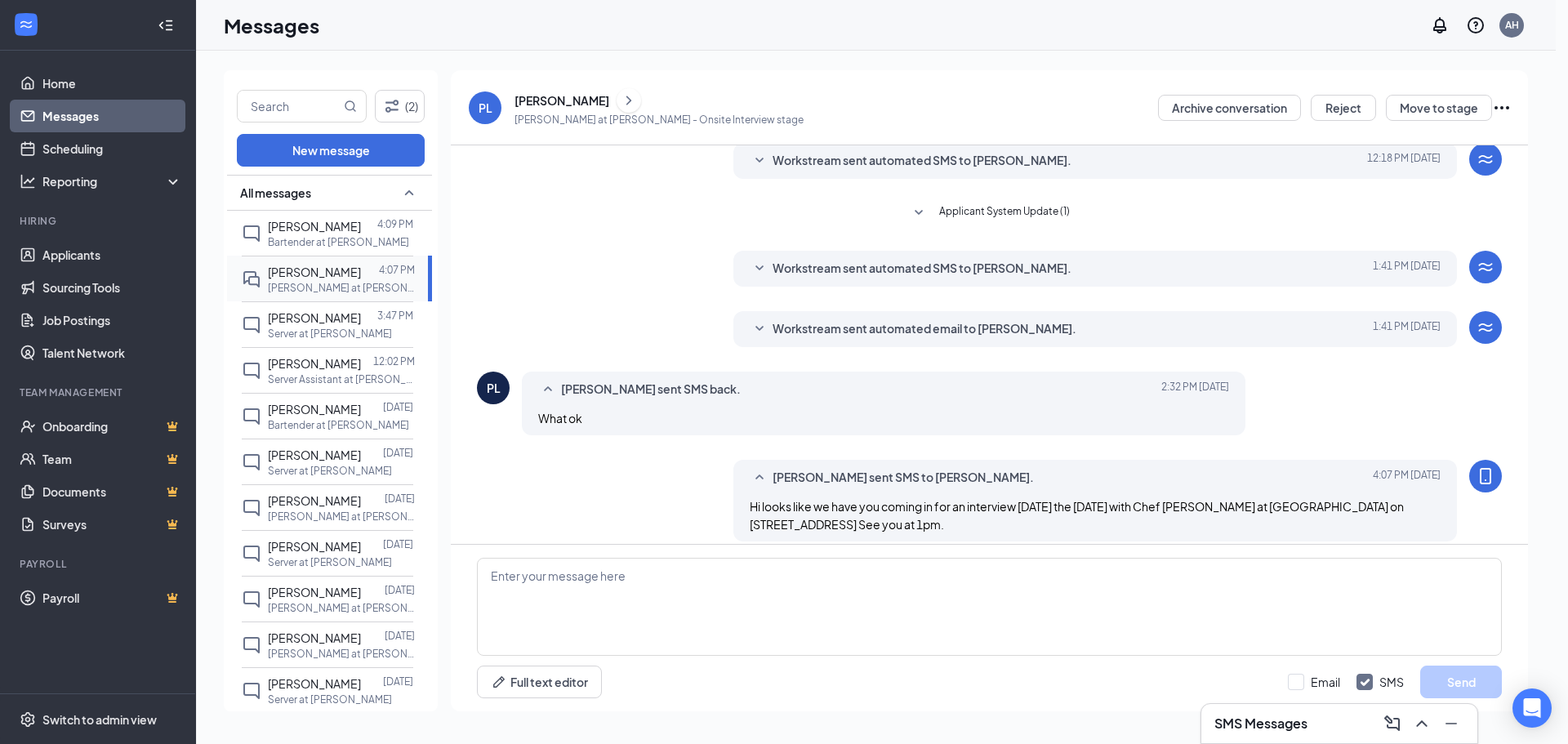
scroll to position [132, 0]
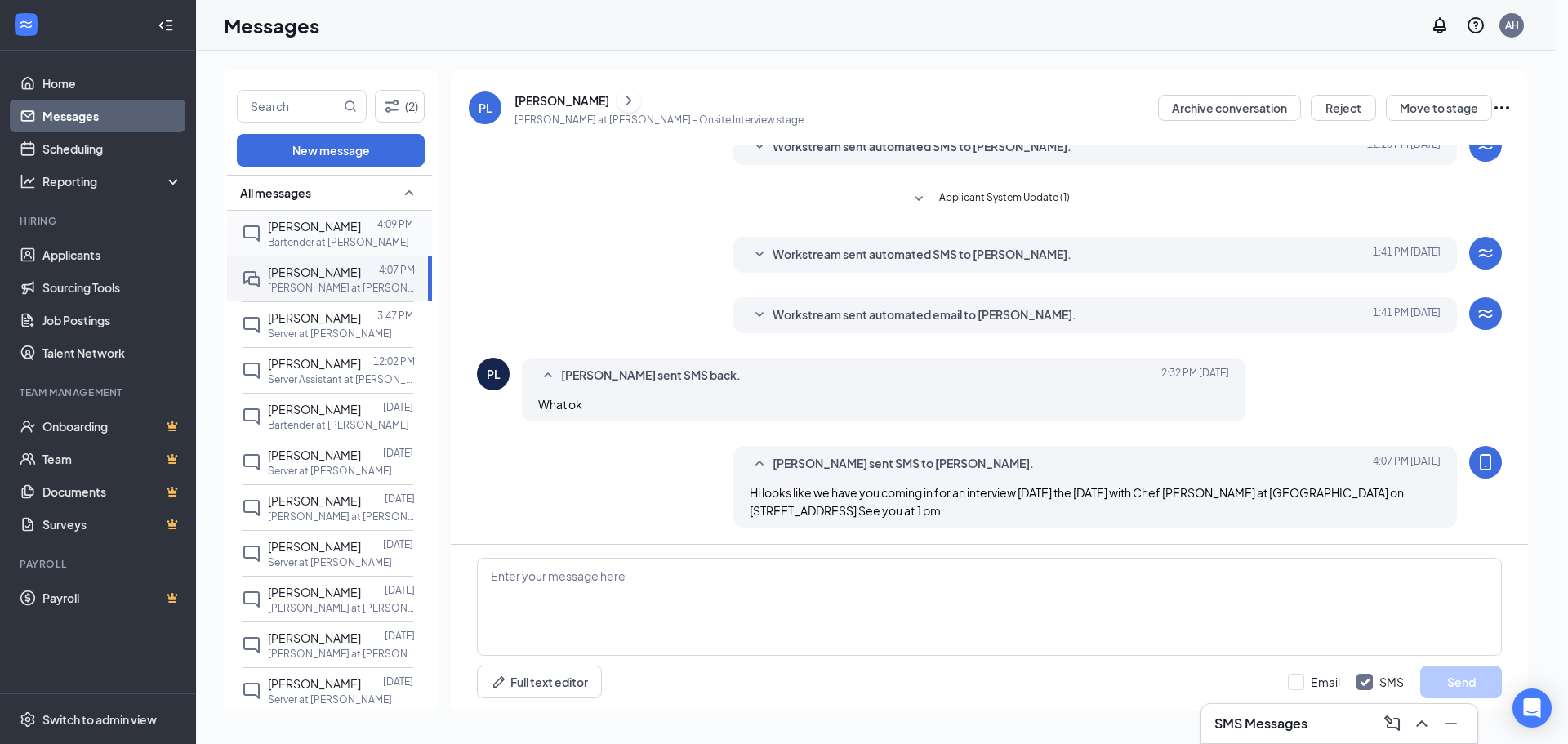
click at [301, 239] on p "Bartender at Churchill's" at bounding box center [338, 242] width 141 height 14
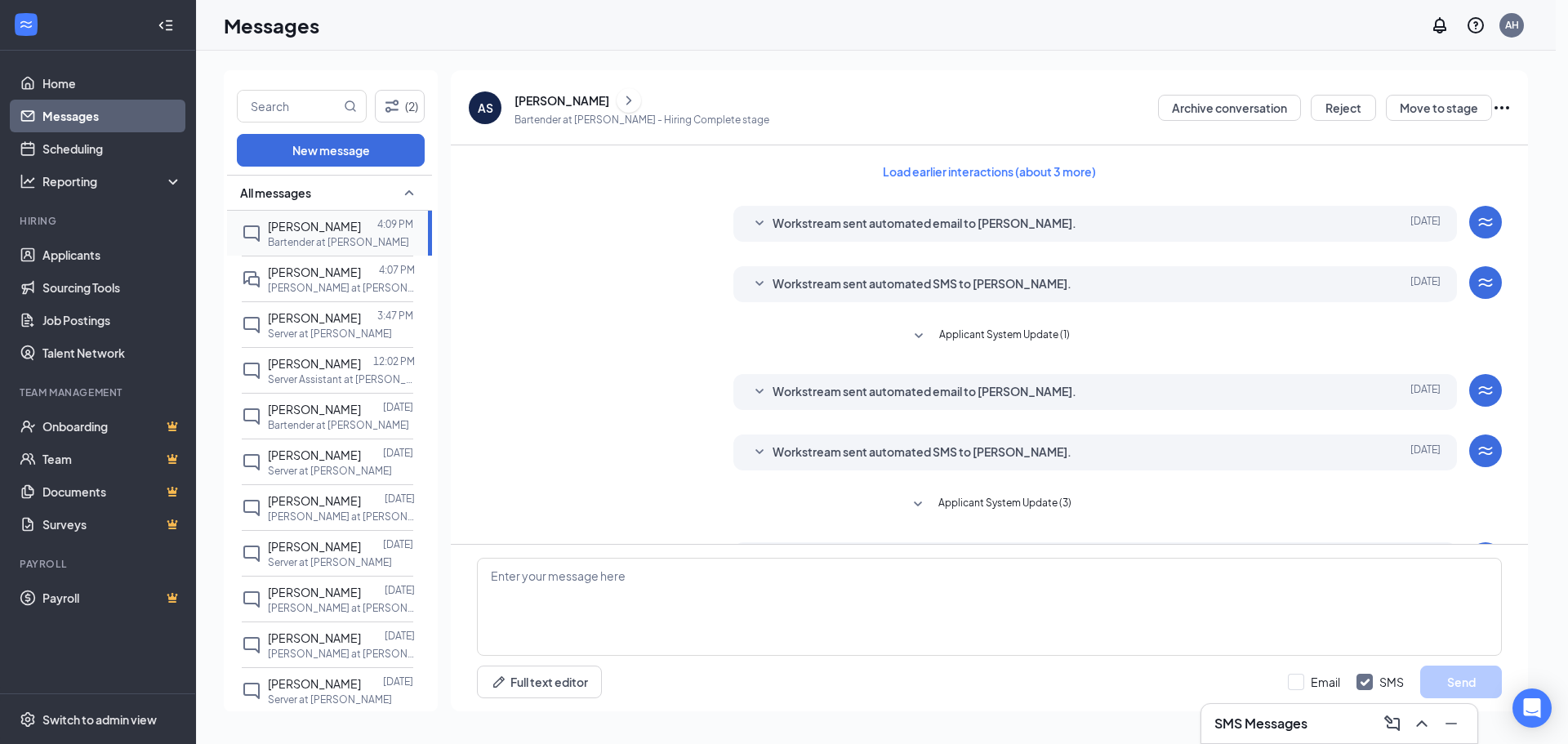
scroll to position [111, 0]
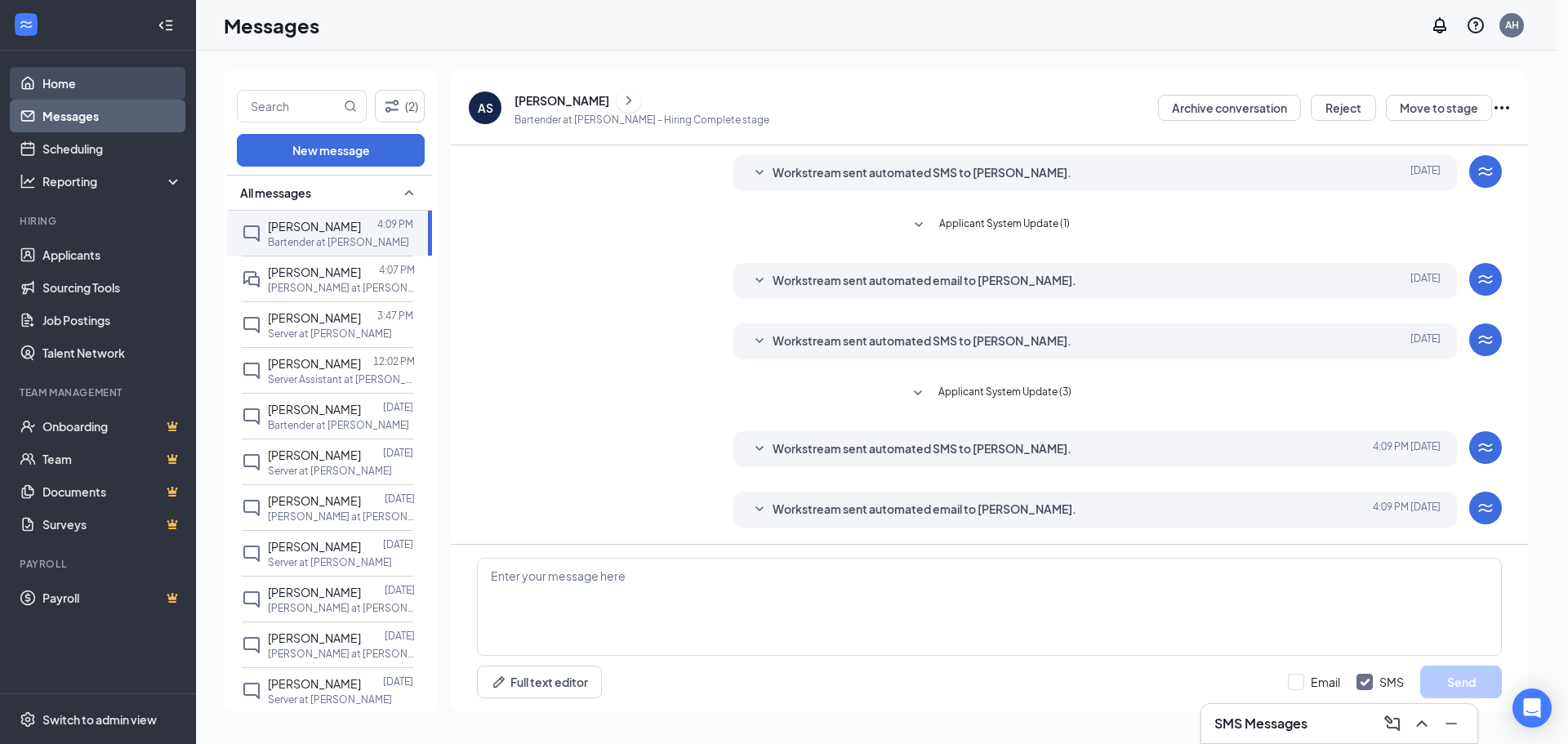
click at [66, 79] on link "Home" at bounding box center [111, 82] width 139 height 32
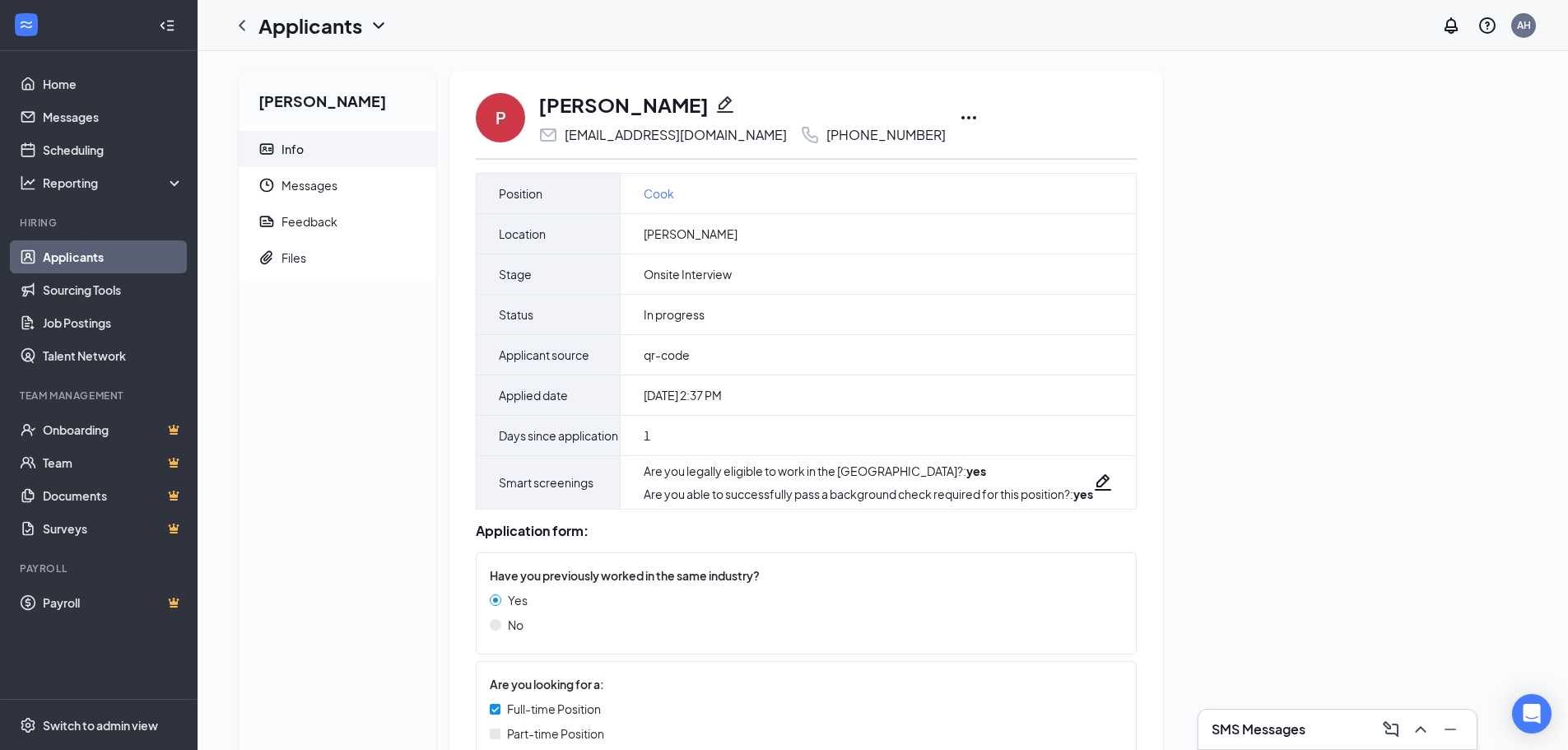
click at [959, 110] on icon "Ellipses" at bounding box center [969, 117] width 19 height 19
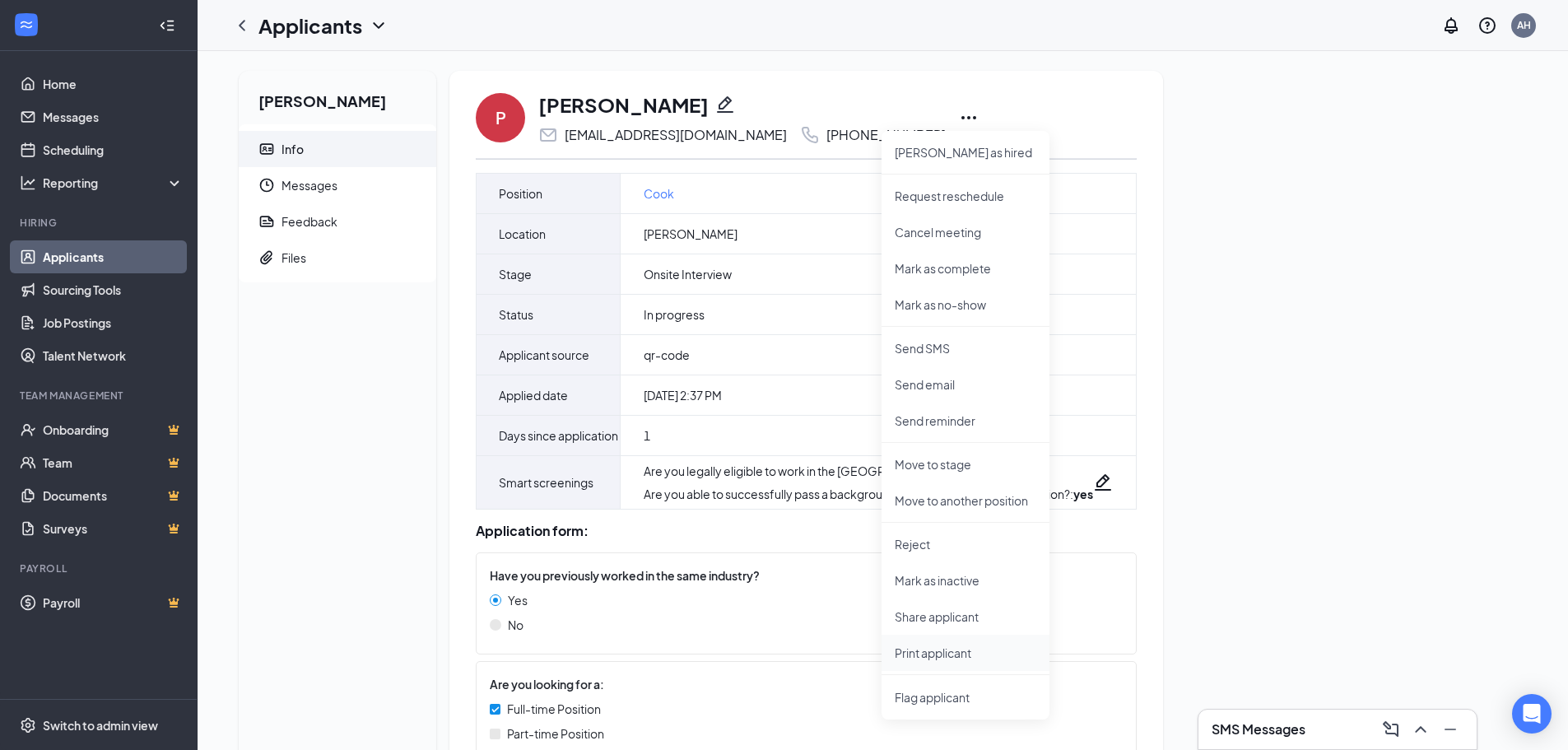
click at [955, 646] on p "Print applicant" at bounding box center [966, 653] width 141 height 17
